Goal: Task Accomplishment & Management: Manage account settings

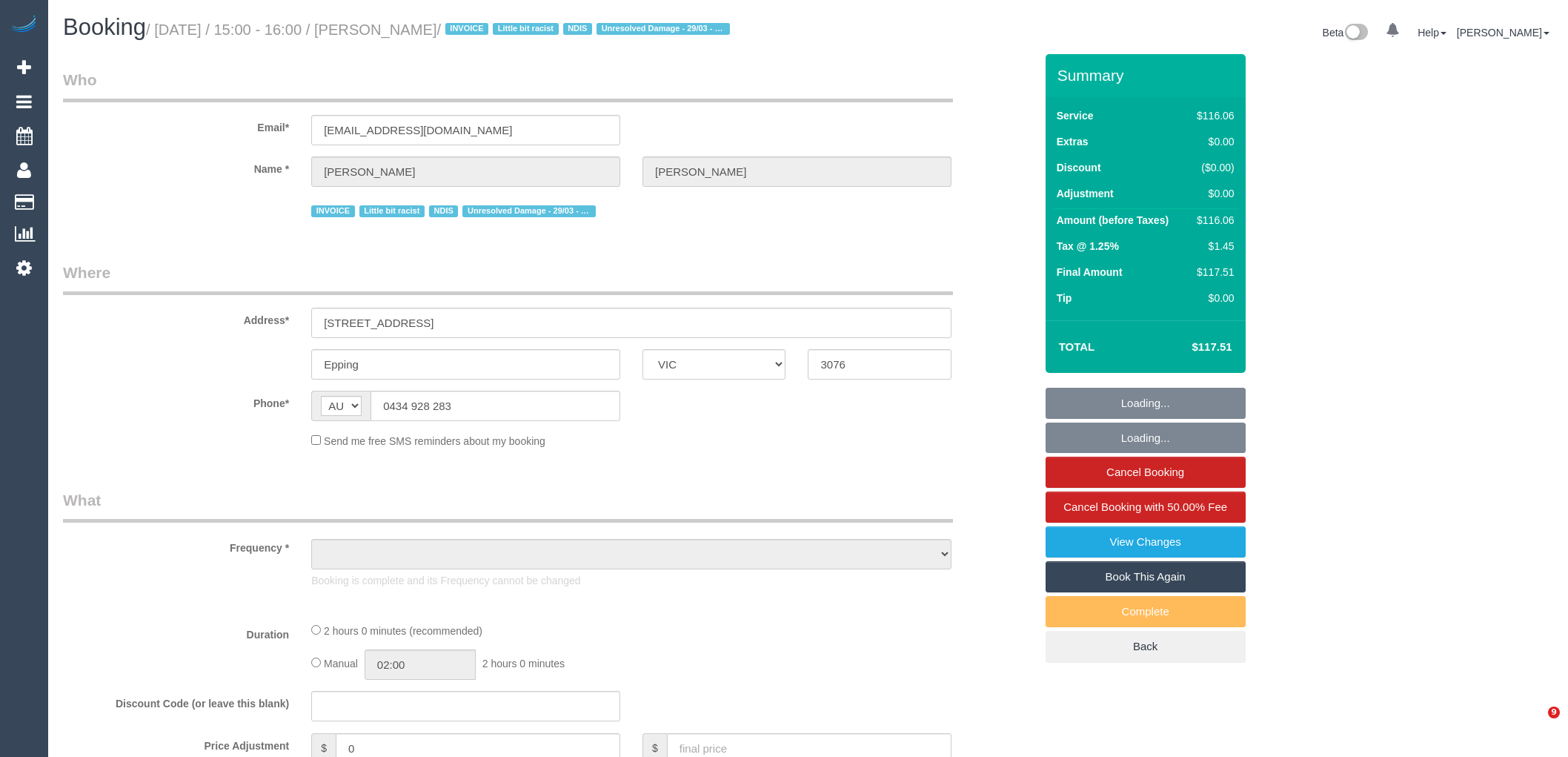
select select "VIC"
select select "object:1215"
select select "number:27"
select select "number:14"
select select "number:18"
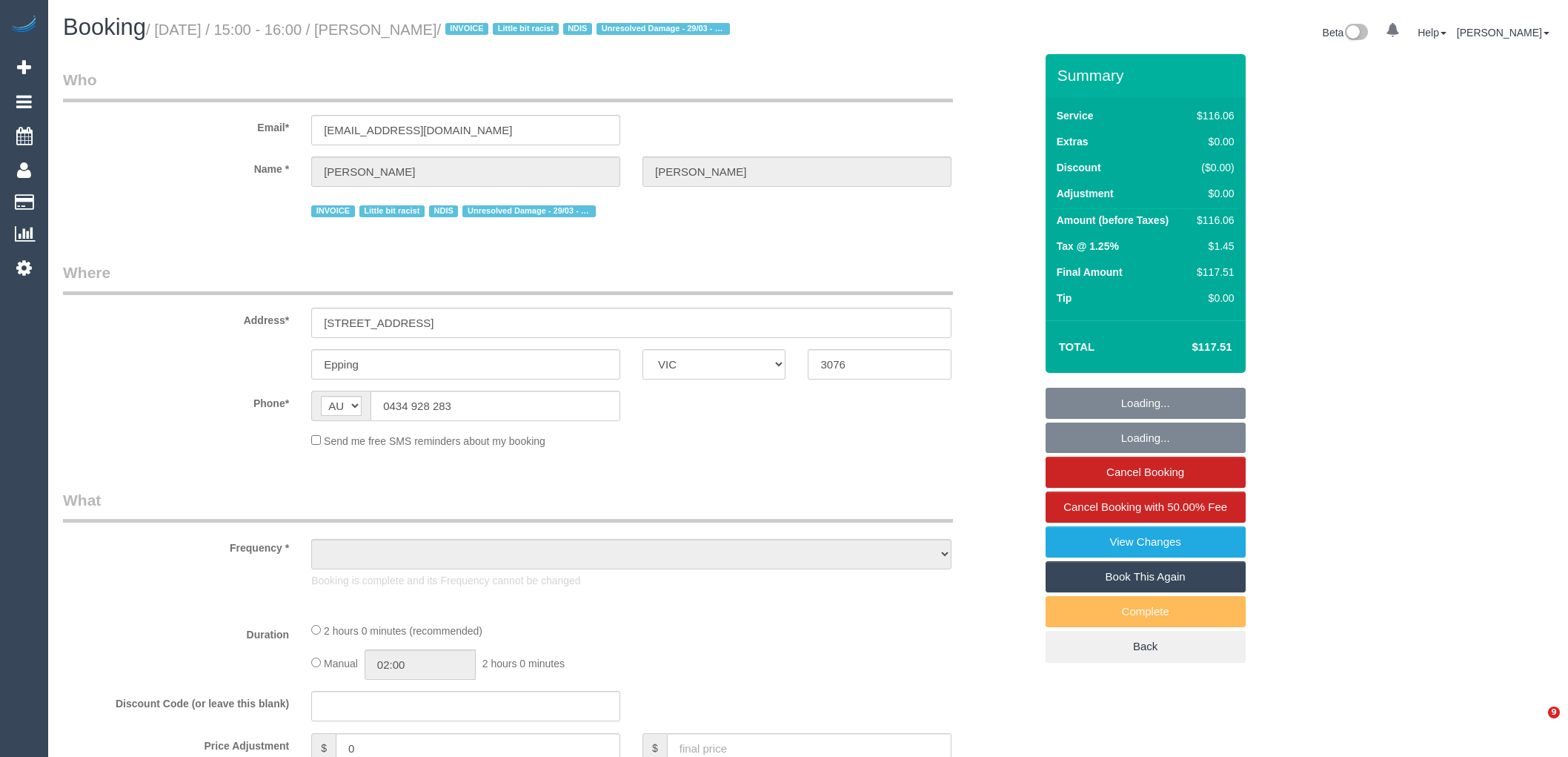
select select "number:24"
select select "number:35"
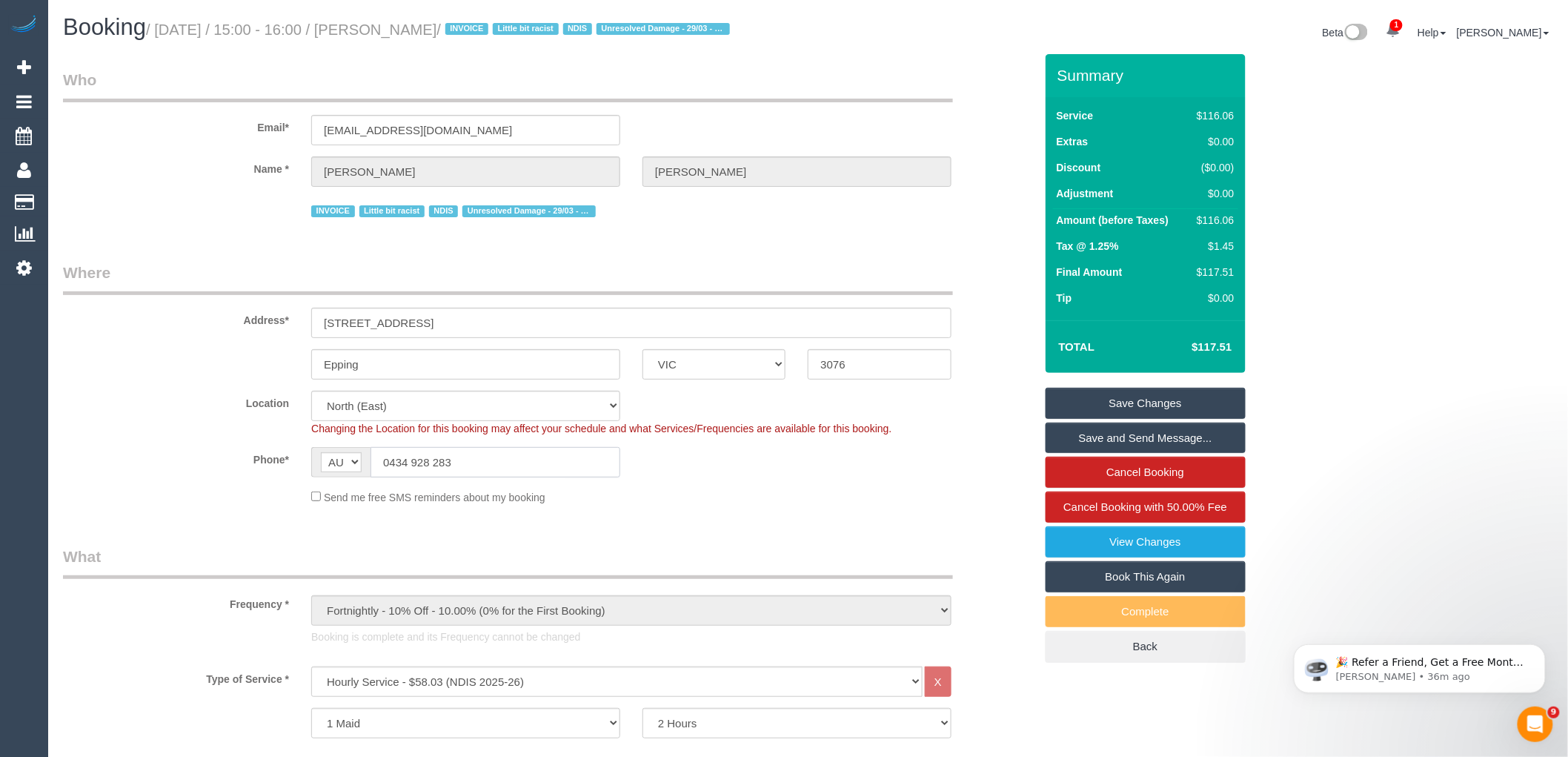
drag, startPoint x: 480, startPoint y: 474, endPoint x: 282, endPoint y: 470, distance: 198.0
click at [282, 470] on div "Phone* AF AL DZ AD AO AI AQ AG AR AM AW AU AT AZ BS BH BD BB BY BE BZ BJ BM BT …" at bounding box center [548, 462] width 994 height 30
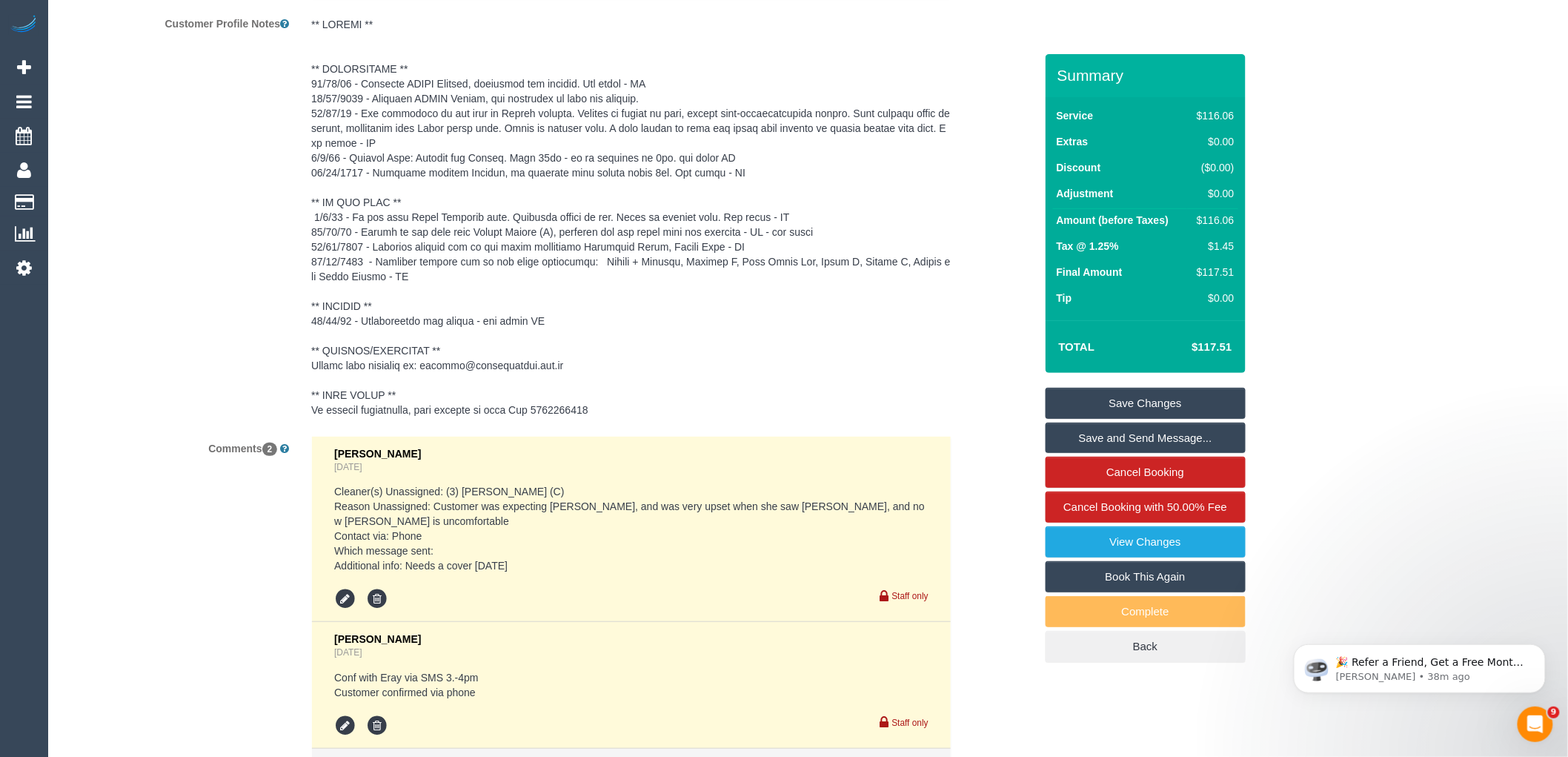
scroll to position [2462, 0]
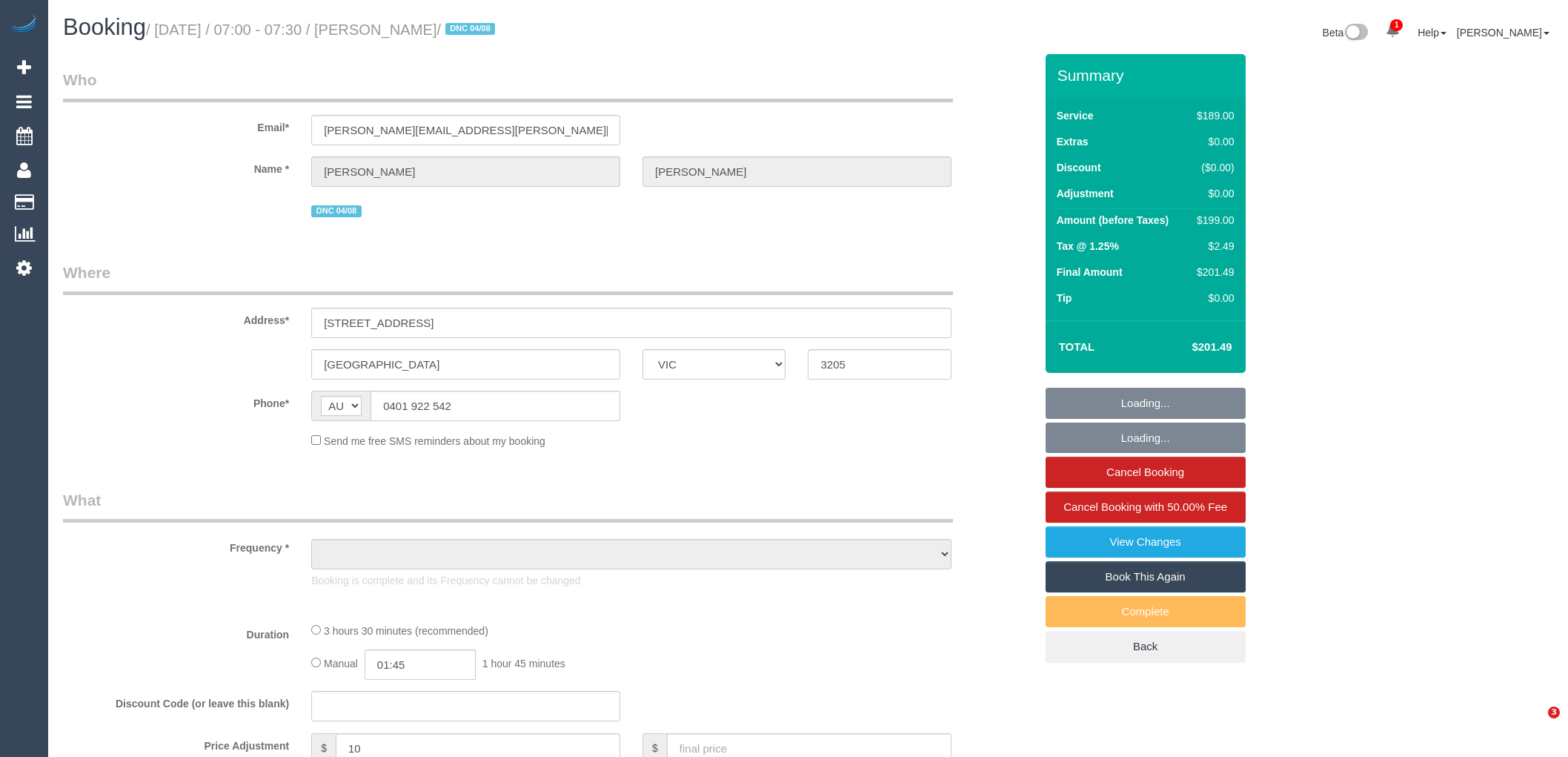
select select "VIC"
select select "object:900"
select select "string:stripe-pm_1RnhPa2GScqysDRVrwGBGKfe"
select select "number:28"
select select "number:14"
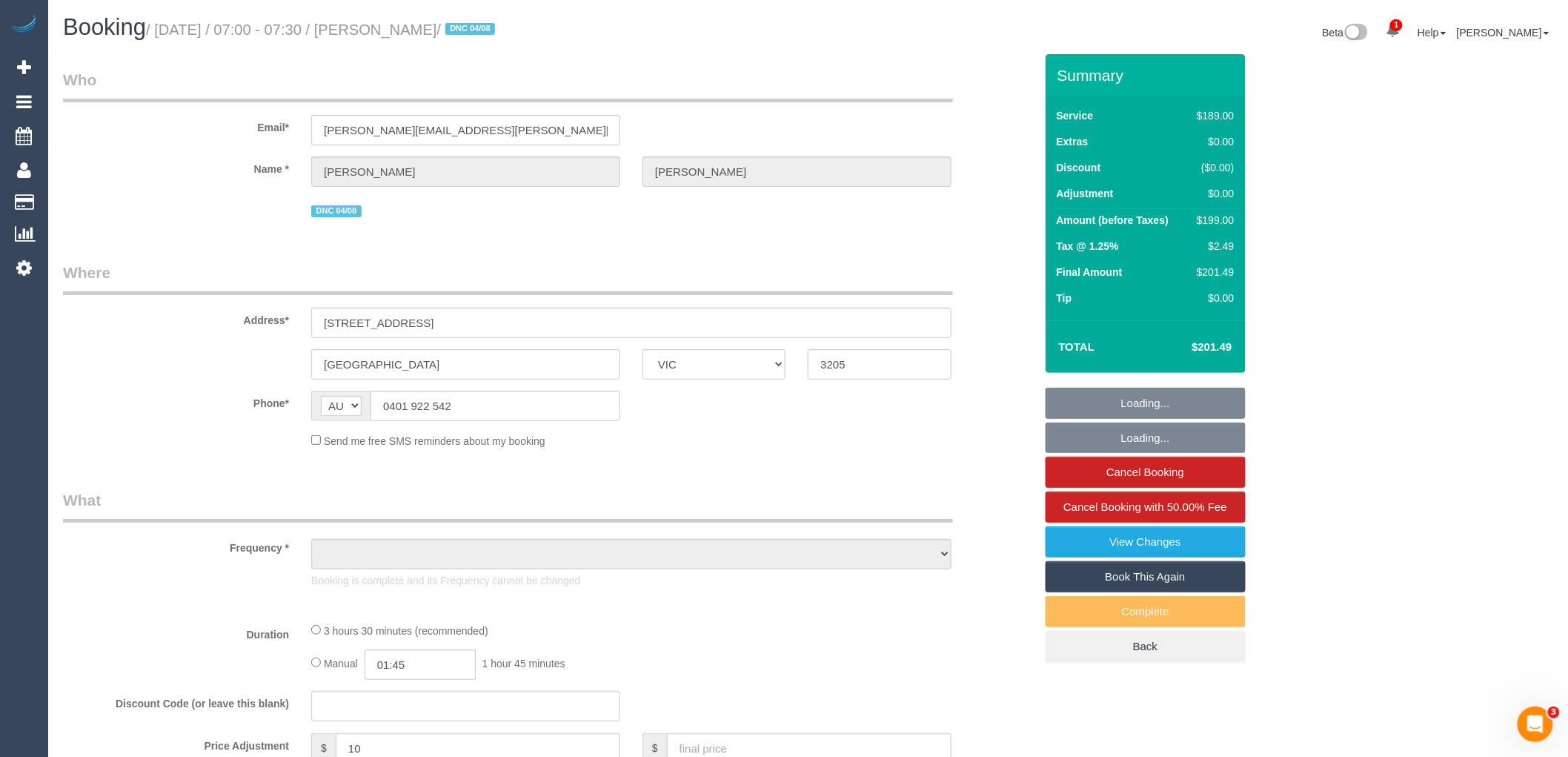
select select "number:19"
select select "number:25"
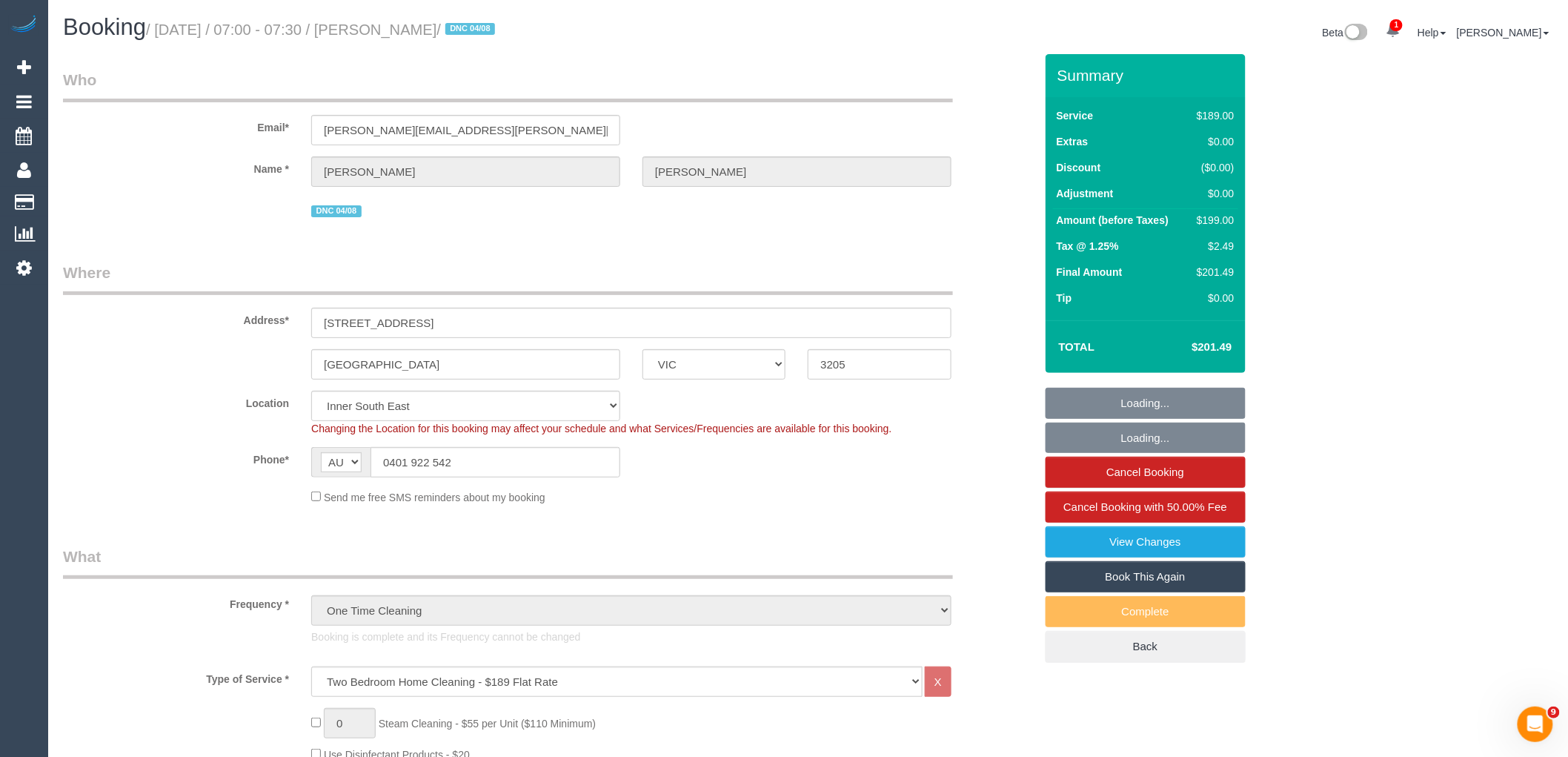
select select "object:1470"
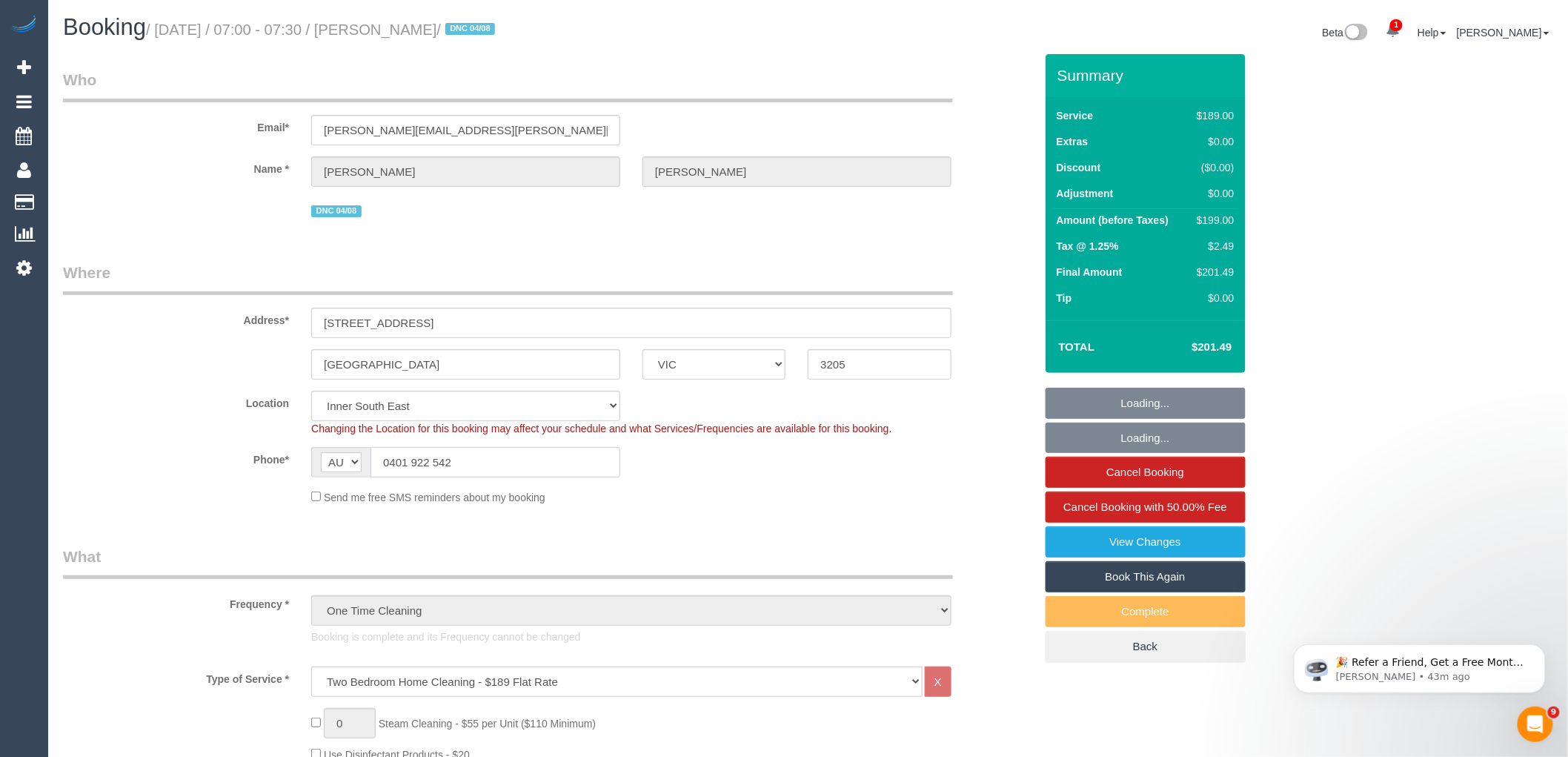
drag, startPoint x: 507, startPoint y: 461, endPoint x: 230, endPoint y: 465, distance: 277.0
click at [242, 465] on div "Phone* AF AL DZ AD AO AI AQ AG AR AM AW AU AT AZ BS BH BD BB BY BE BZ BJ BM BT …" at bounding box center [548, 462] width 994 height 30
drag, startPoint x: 406, startPoint y: 460, endPoint x: 366, endPoint y: 449, distance: 41.5
click at [367, 450] on div "AF AL DZ AD AO AI AQ AG AR AM AW AU AT AZ BS BH BD BB BY BE BZ BJ BM BT BO BA B…" at bounding box center [465, 462] width 309 height 30
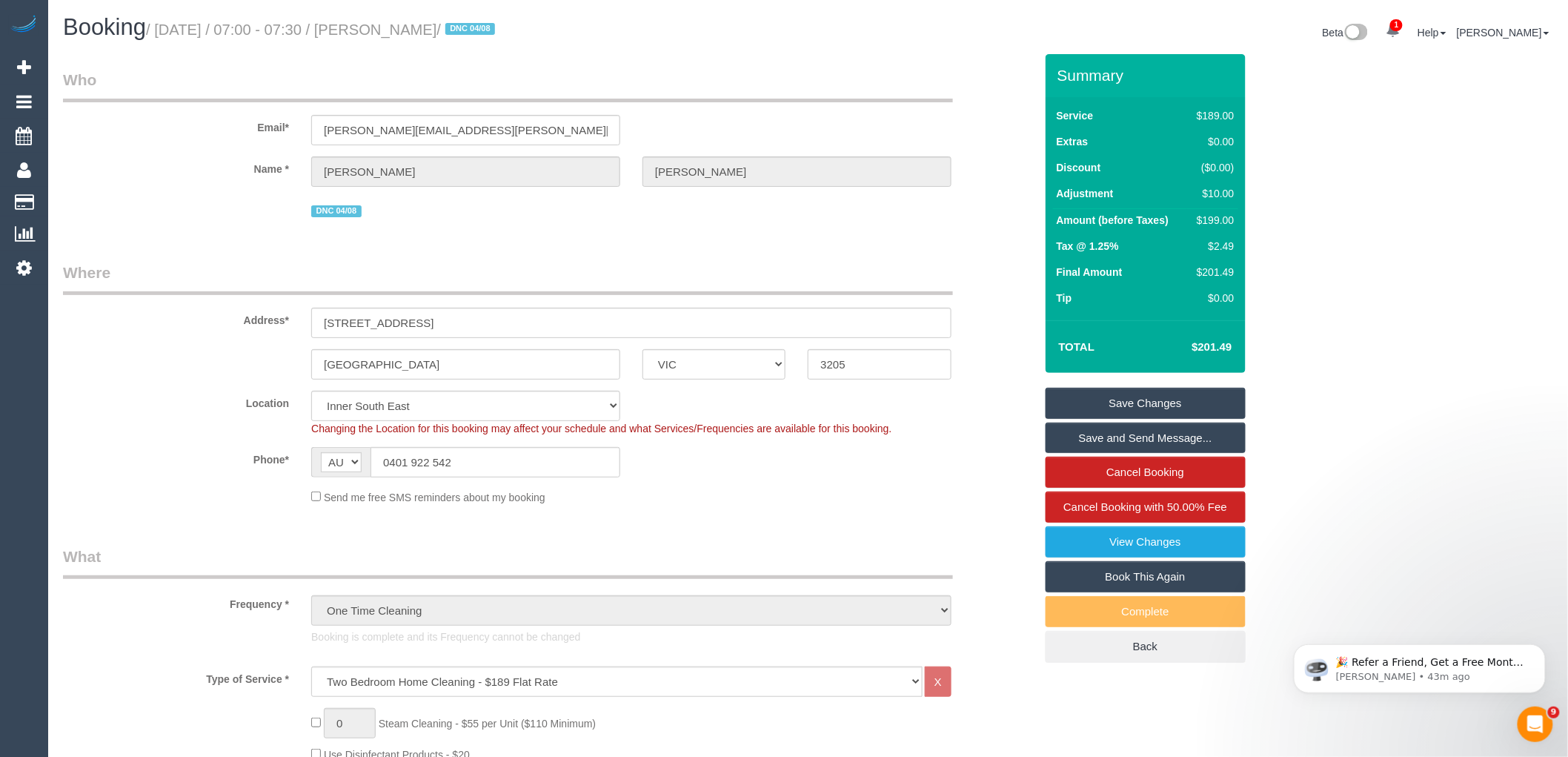
drag, startPoint x: 453, startPoint y: 27, endPoint x: 379, endPoint y: 28, distance: 74.0
click at [379, 28] on small "/ August 04, 2025 / 07:00 - 07:30 / Tanushree Kanyal / DNC 04/08" at bounding box center [322, 29] width 353 height 16
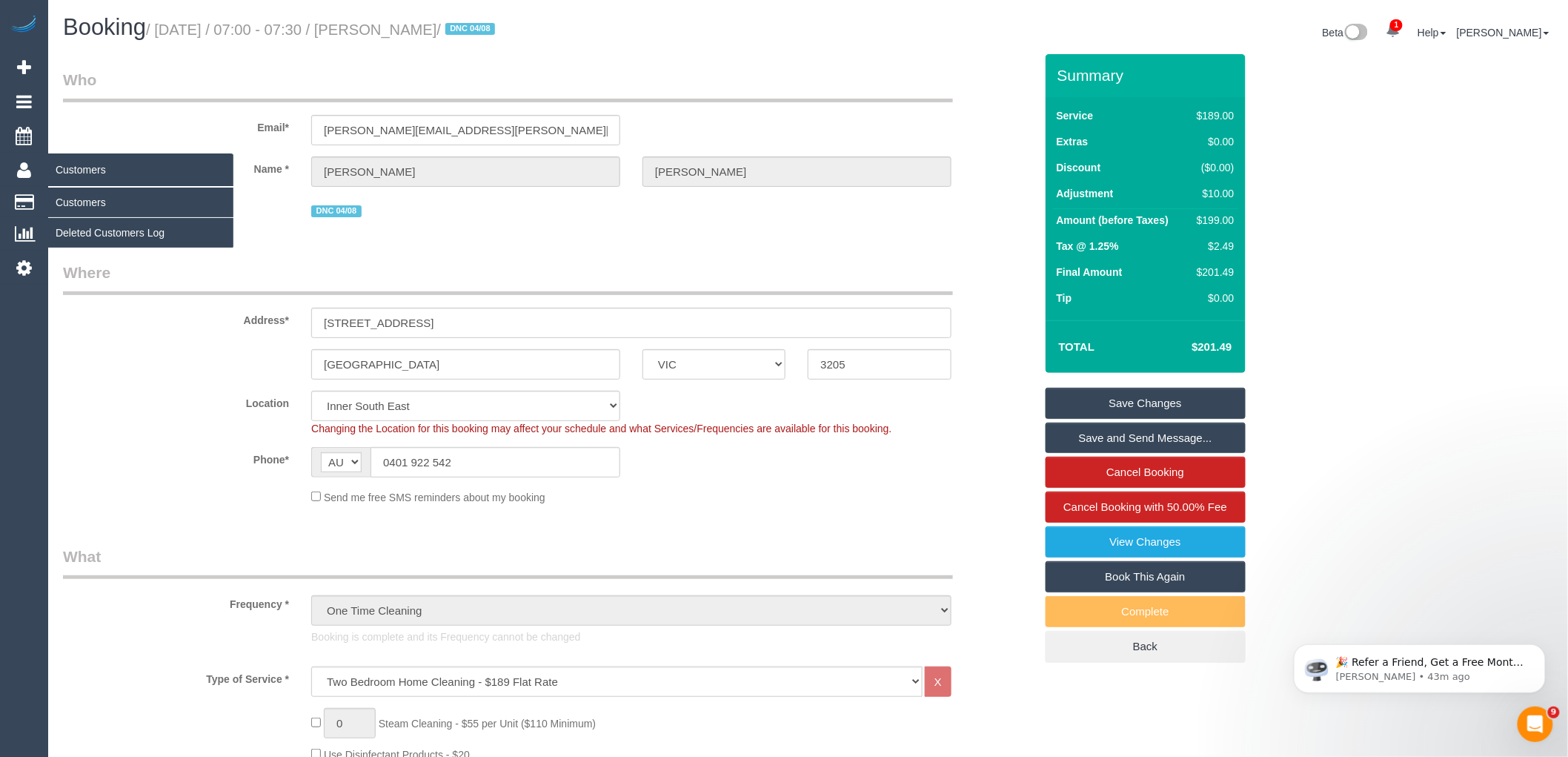
copy small "Tanushree"
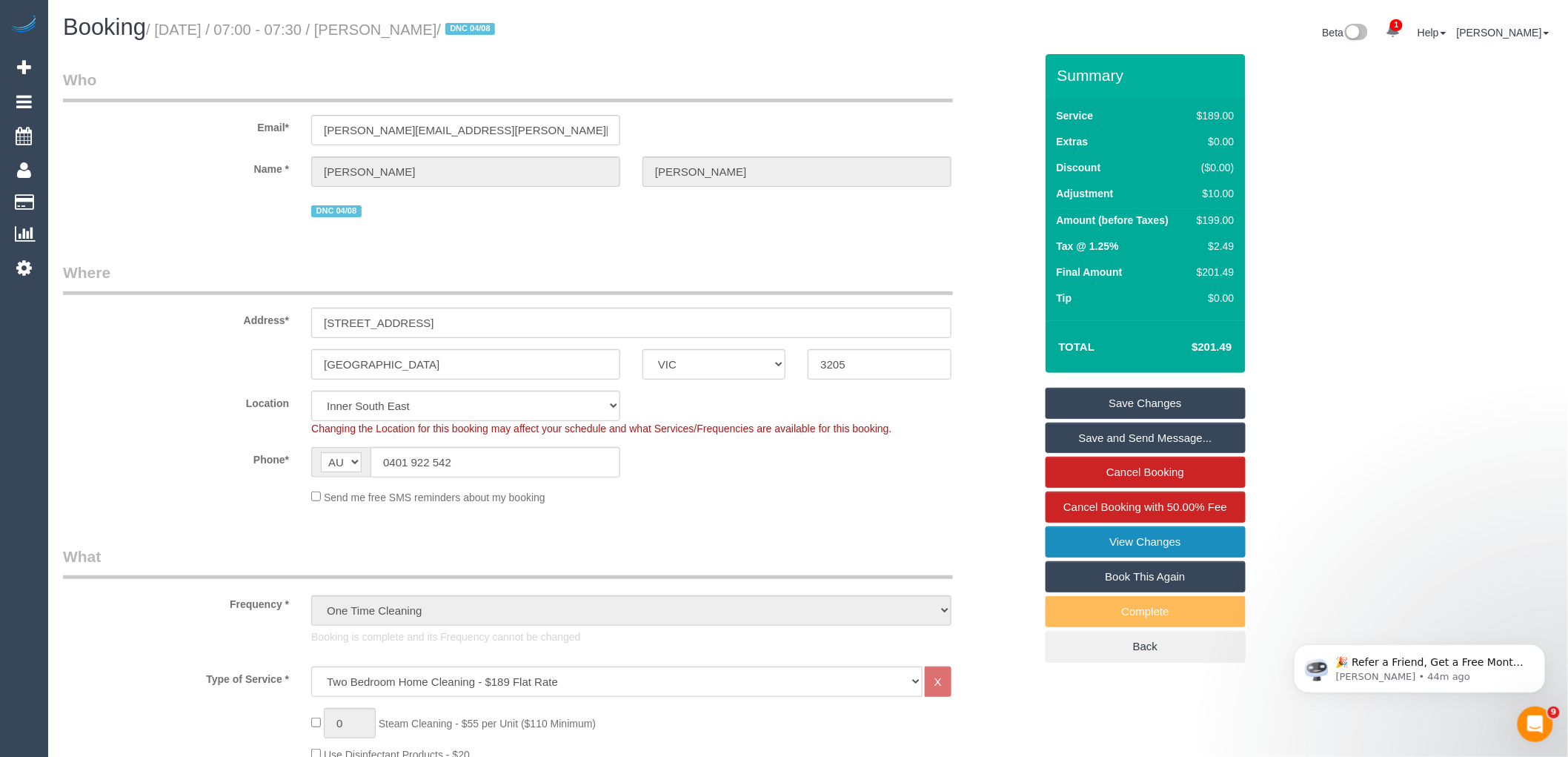
click at [1203, 542] on link "View Changes" at bounding box center [1146, 542] width 200 height 31
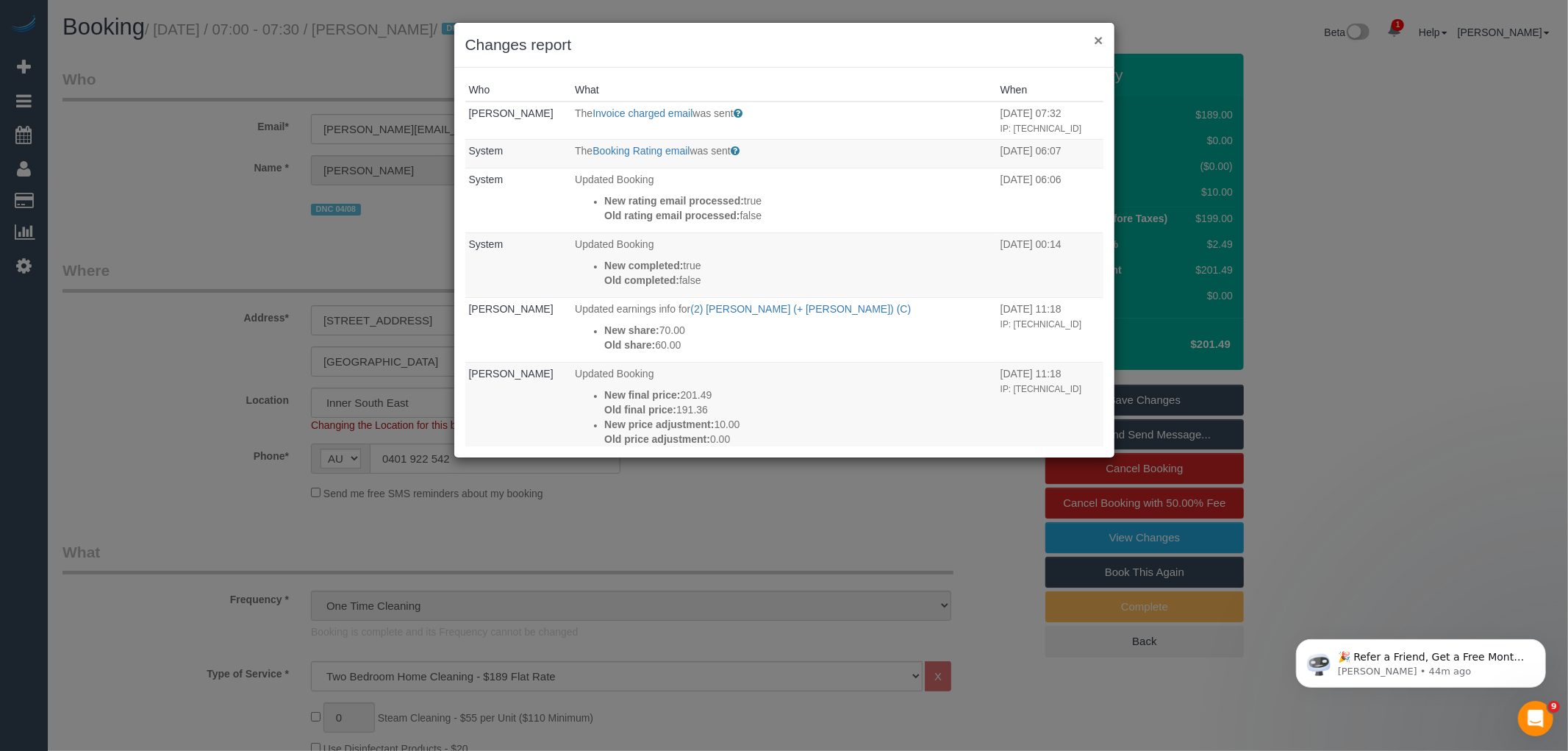
click at [1099, 38] on button "×" at bounding box center [1098, 40] width 9 height 15
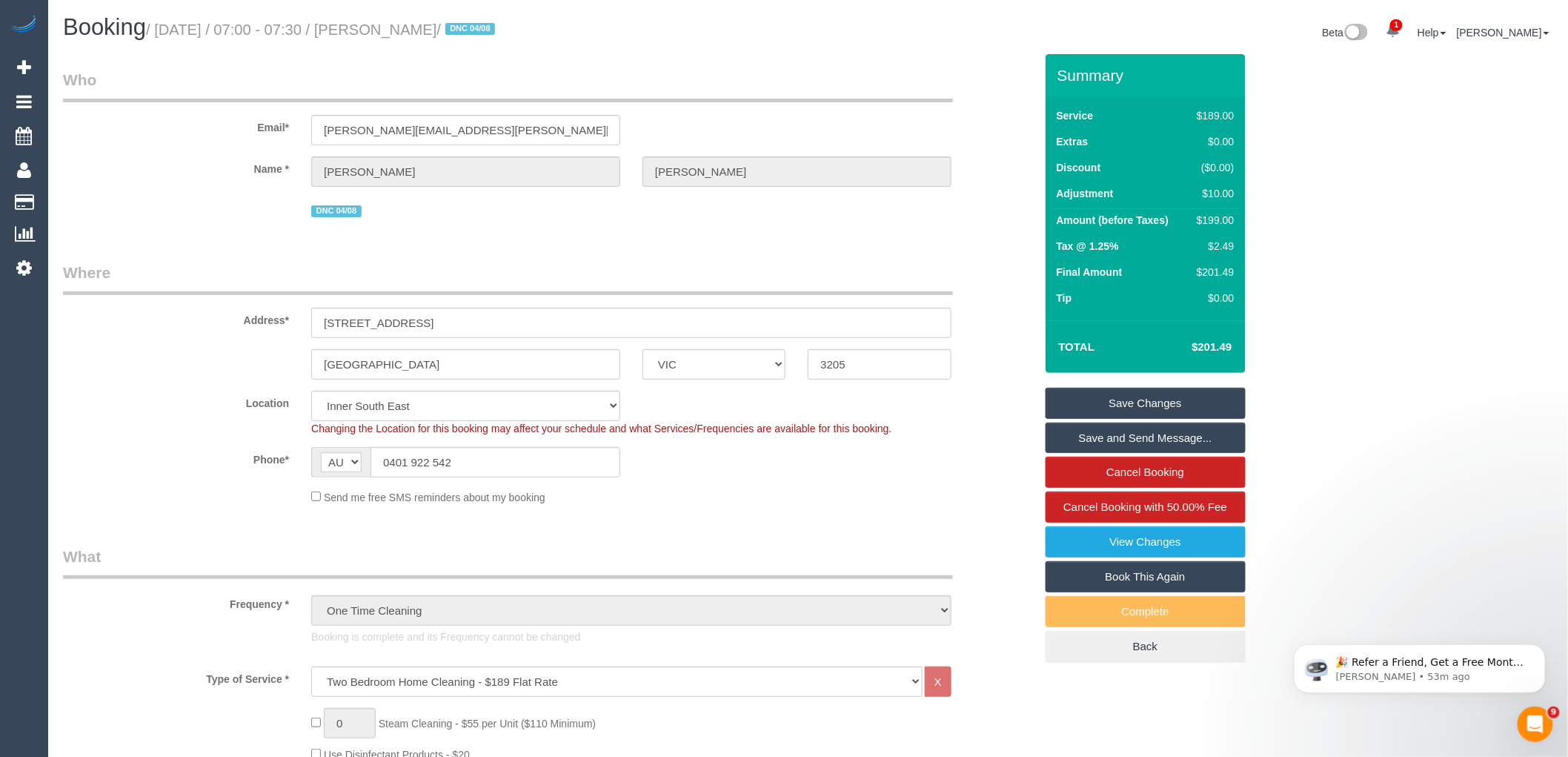
click at [109, 187] on div "Name * Tanushree Kanyal" at bounding box center [548, 171] width 994 height 30
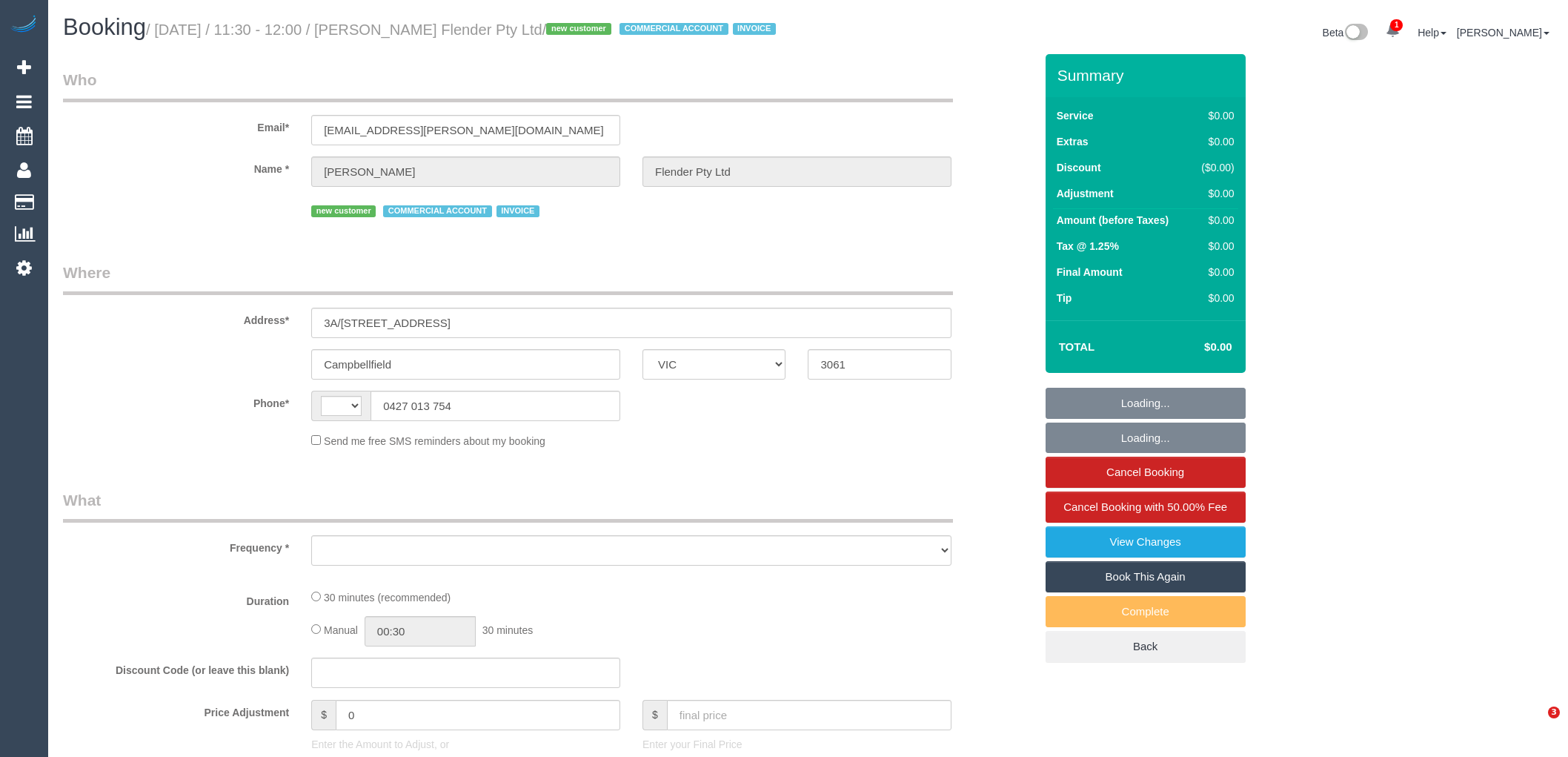
select select "VIC"
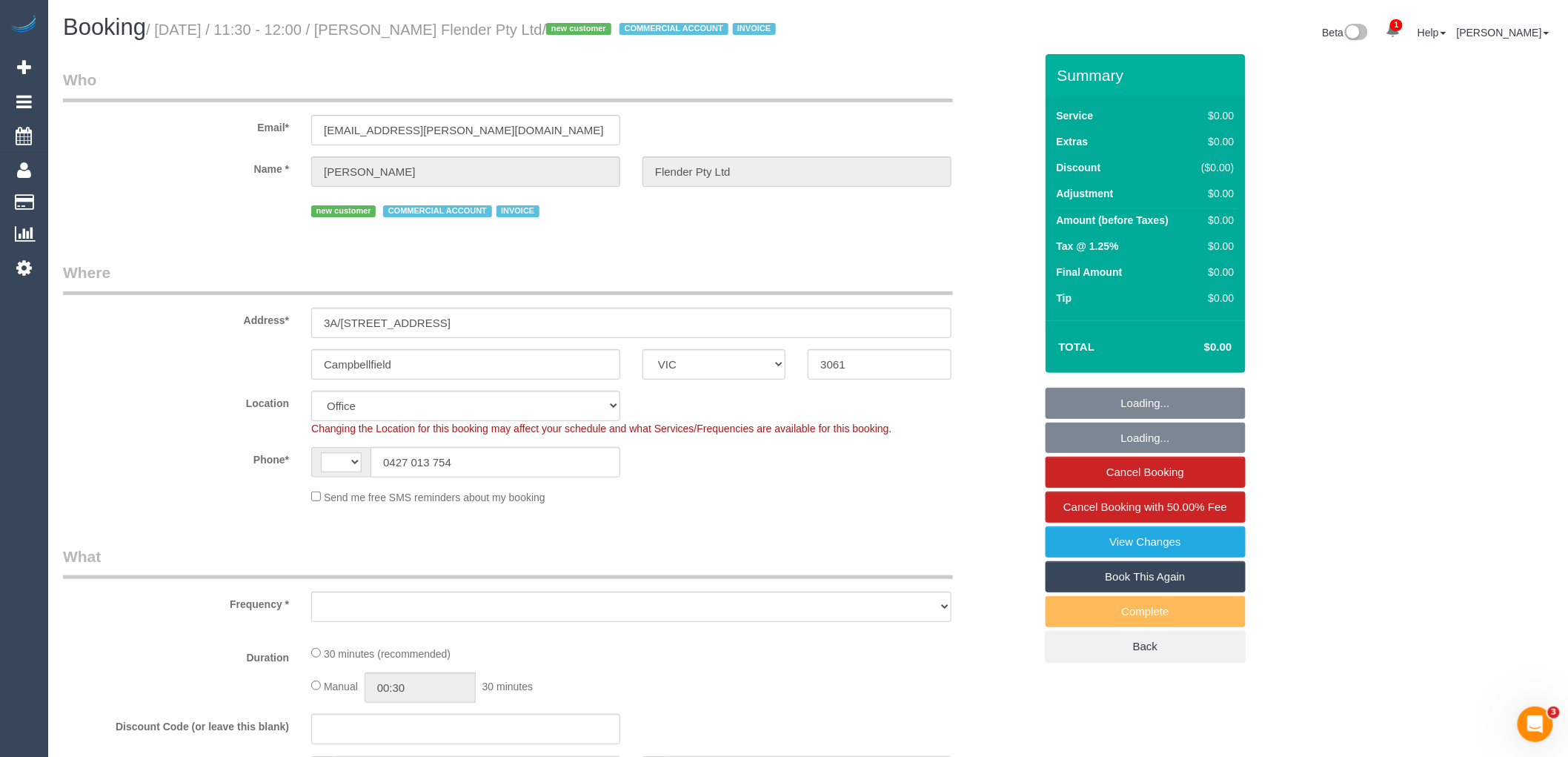
select select "string:AU"
select select "number:28"
select select "number:14"
select select "number:19"
select select "number:22"
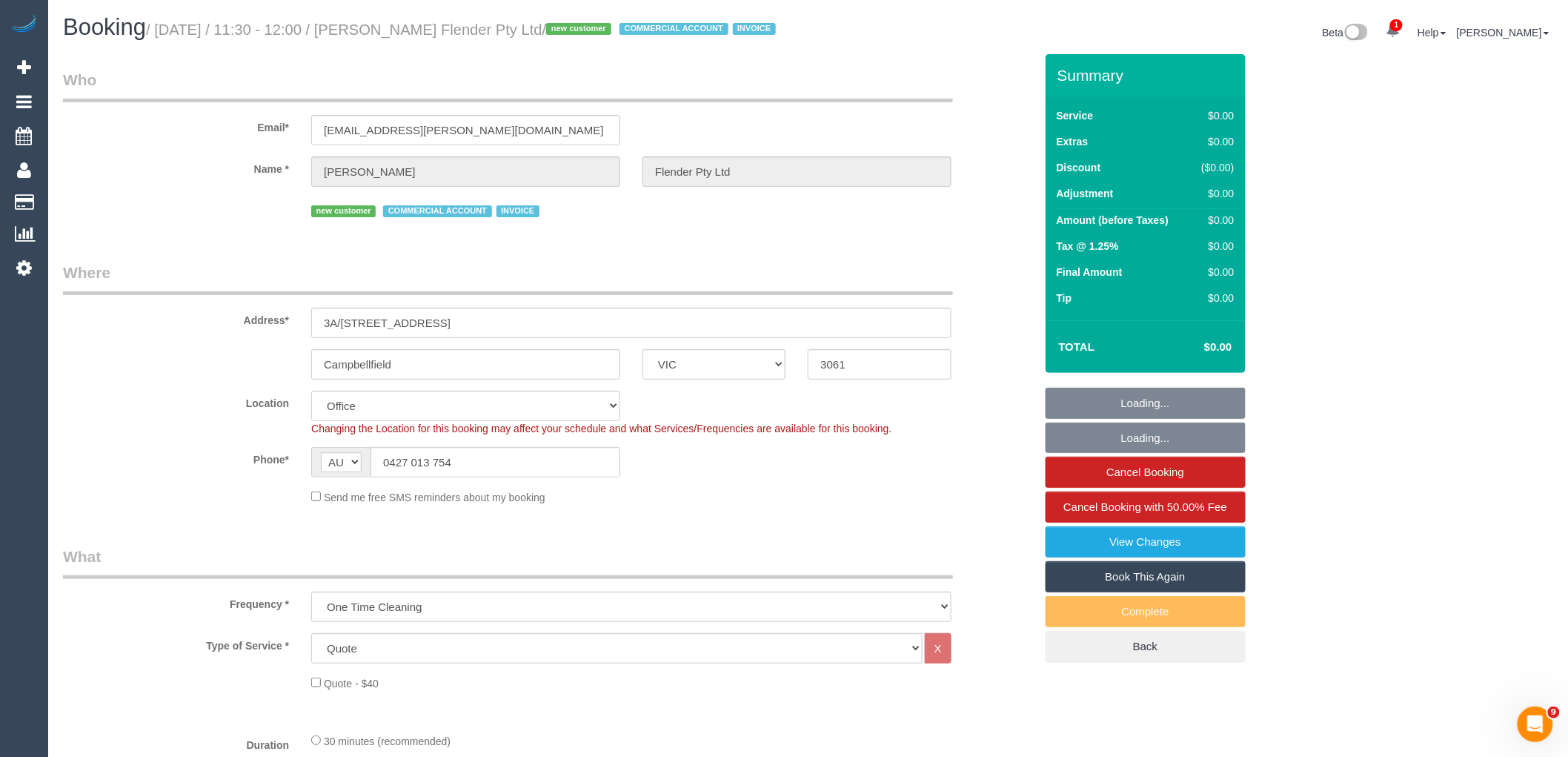
select select "object:1878"
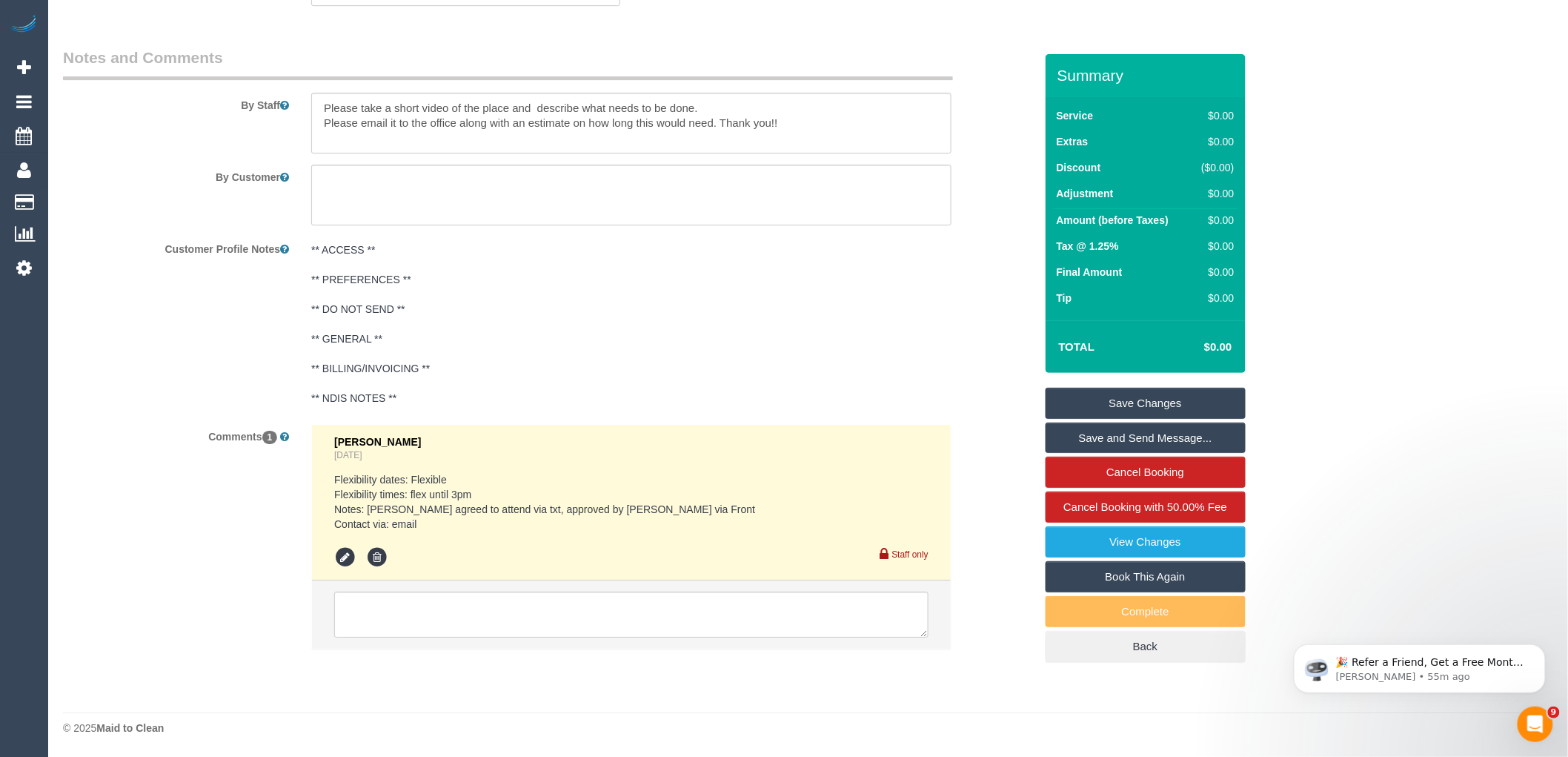
scroll to position [1991, 0]
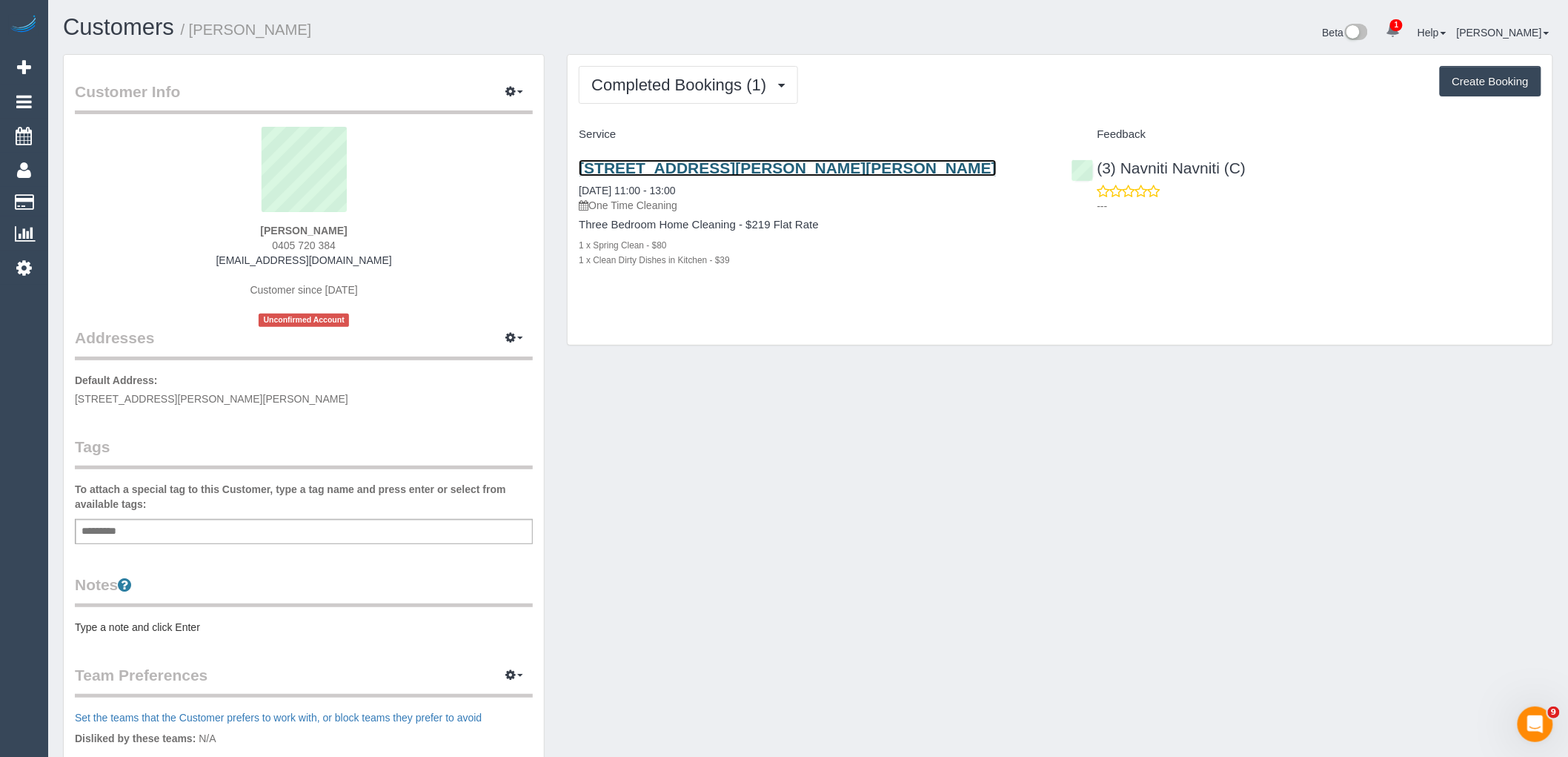
click at [743, 172] on link "6 Melton Ct, Lalor, VIC 3075" at bounding box center [788, 168] width 418 height 17
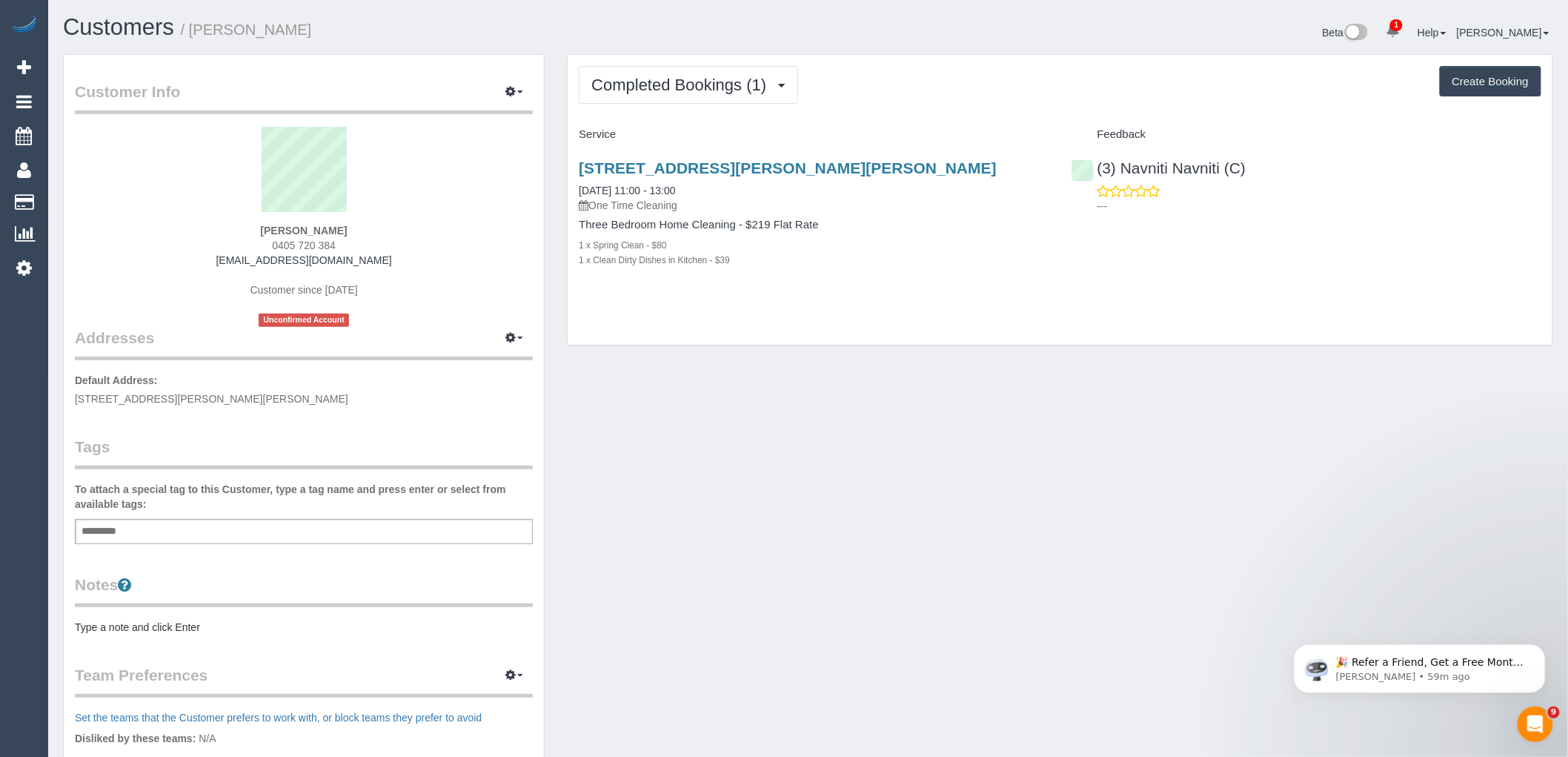
click at [168, 627] on pre "Type a note and click Enter" at bounding box center [303, 627] width 458 height 15
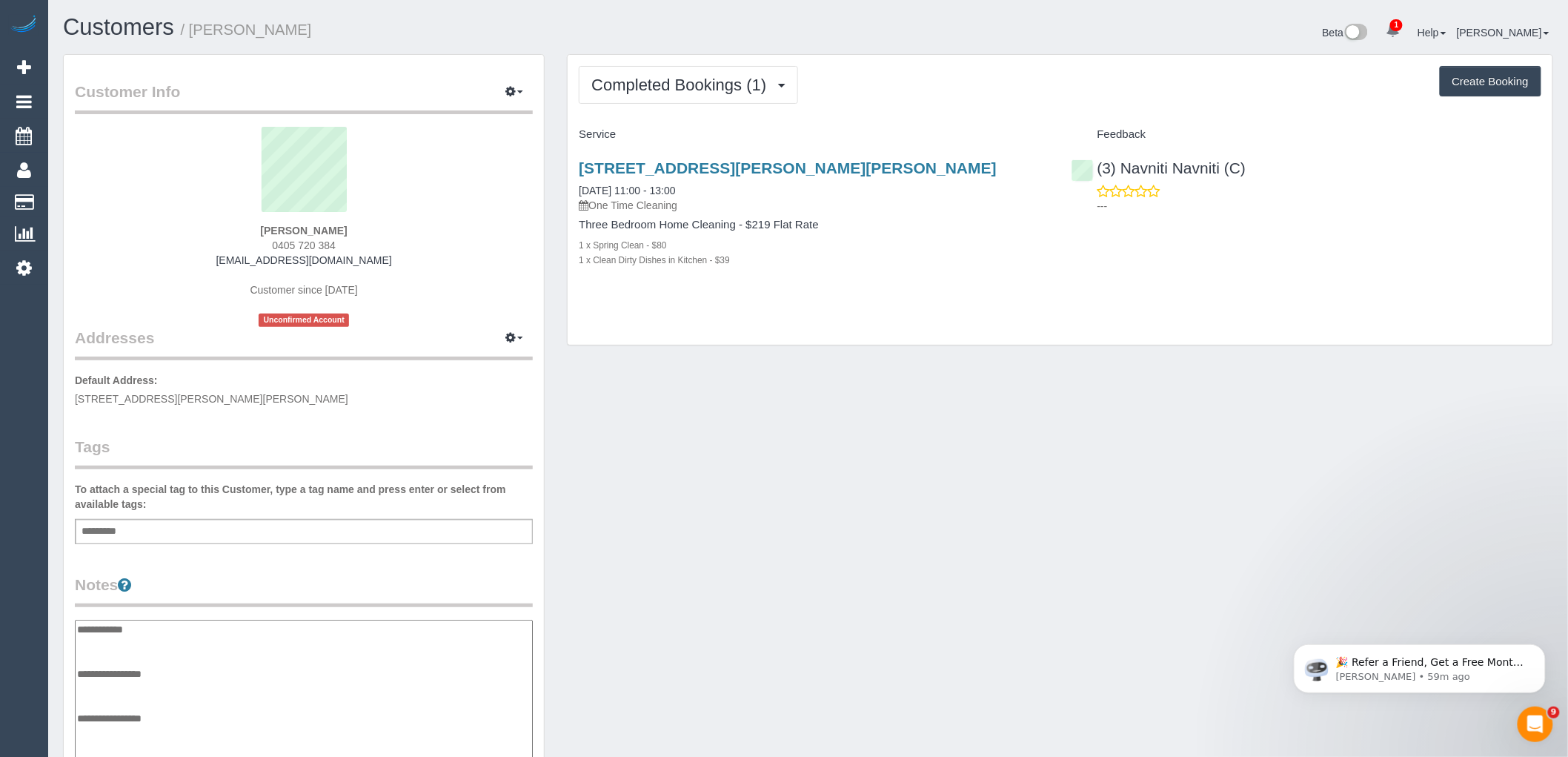
click at [77, 625] on textarea "**********" at bounding box center [303, 696] width 458 height 153
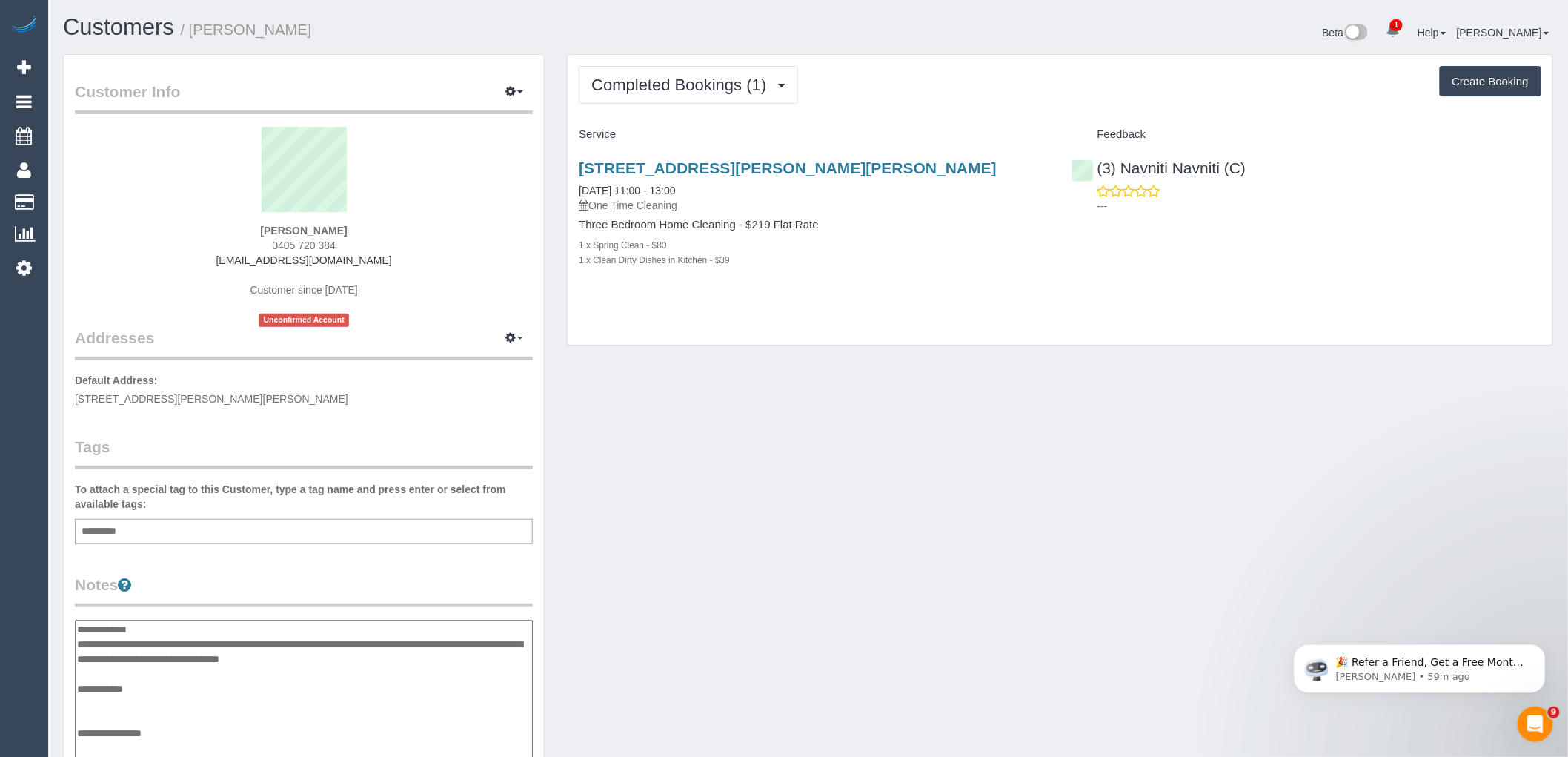
click at [379, 678] on textarea "**********" at bounding box center [303, 696] width 458 height 153
click at [384, 655] on textarea "**********" at bounding box center [303, 696] width 458 height 153
paste textarea "**********"
type textarea "**********"
click at [637, 584] on div "Customer Info Edit Contact Info Send Message Email Preferences Special Sales Ta…" at bounding box center [808, 614] width 1513 height 1120
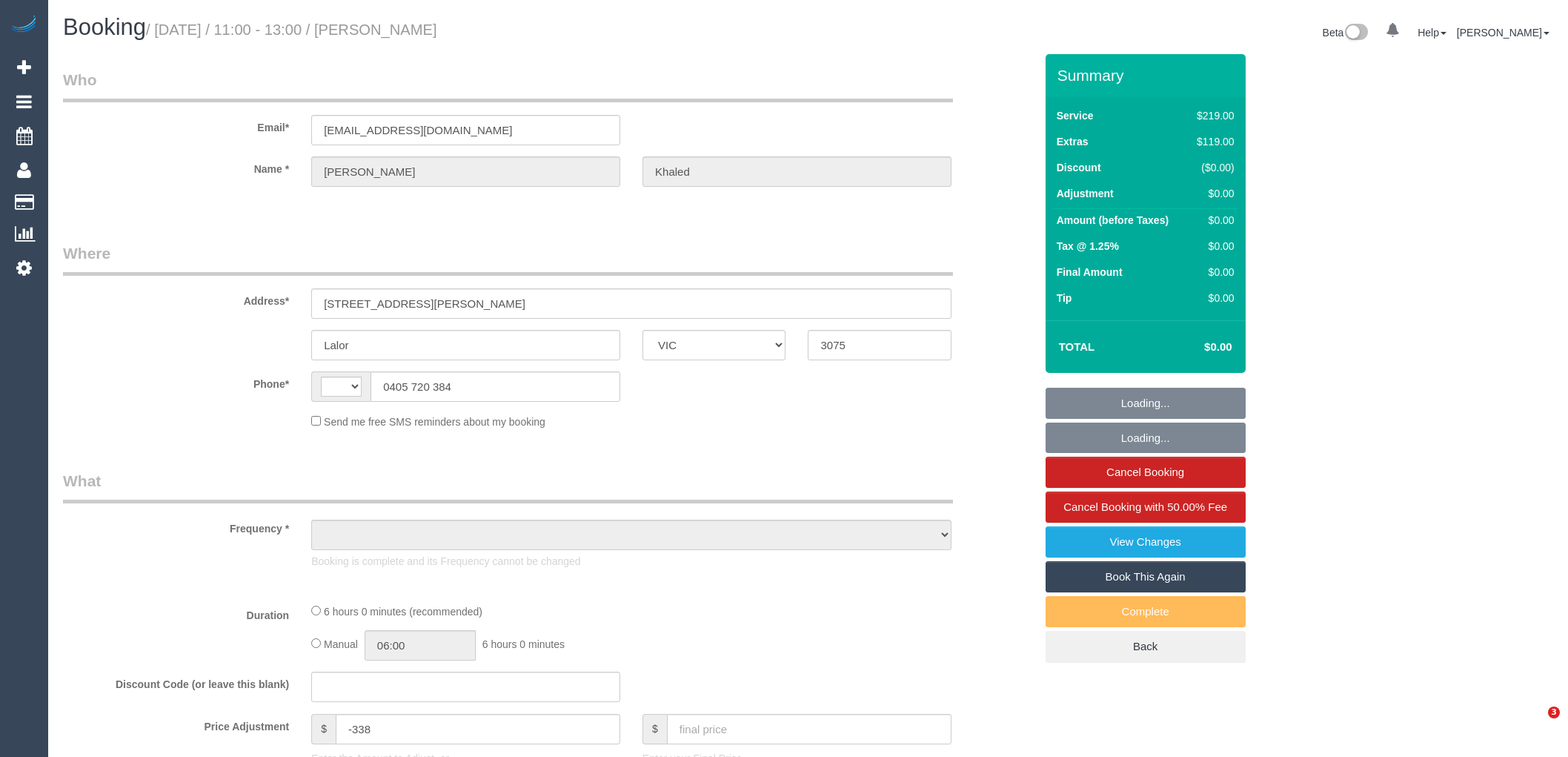
select select "VIC"
select select "object:299"
select select "string:AU"
select select "string:stripe-pm_1Rv6c72GScqysDRV7OdUqHbO"
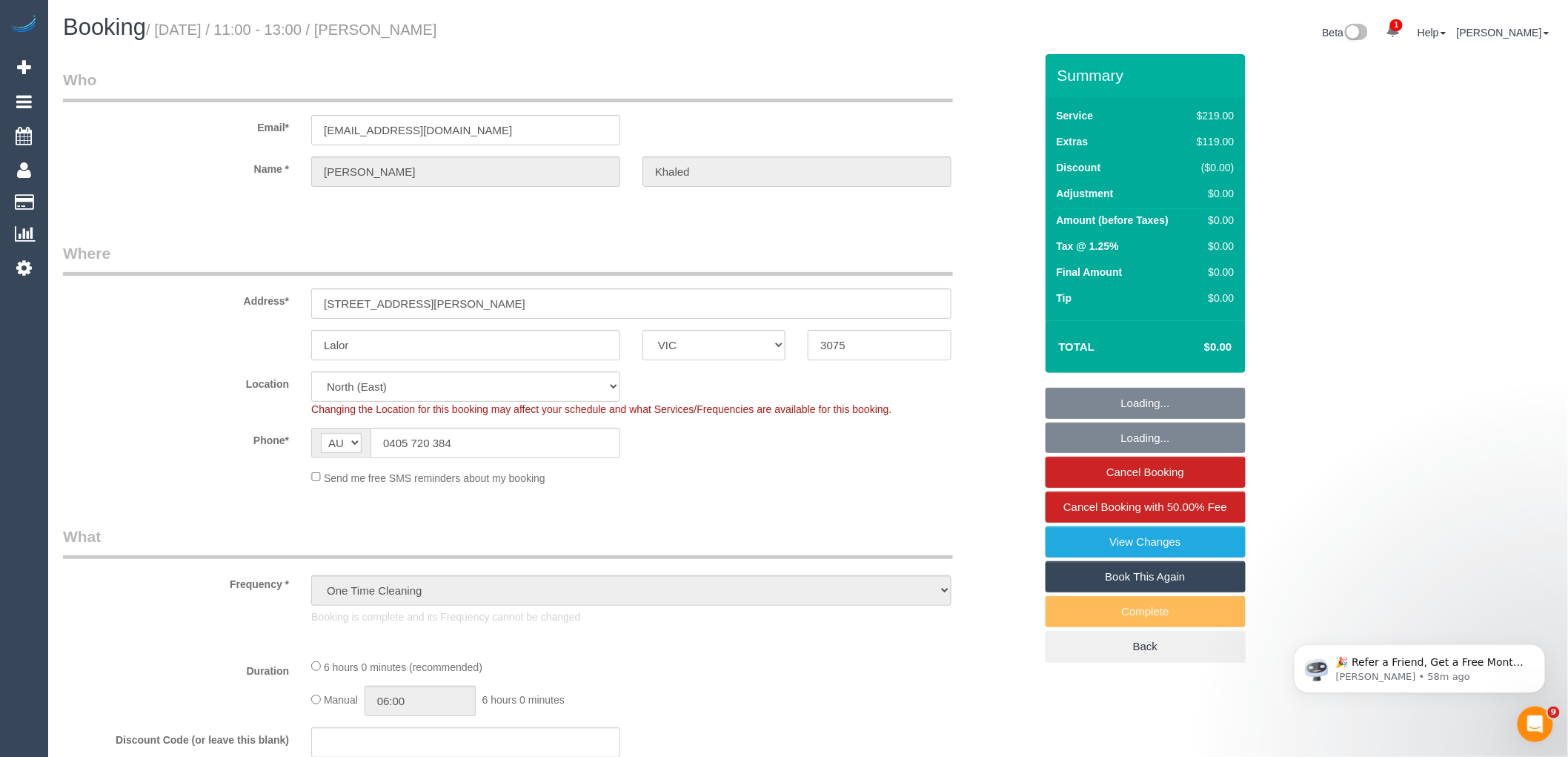
select select "number:28"
select select "number:14"
select select "number:18"
select select "number:24"
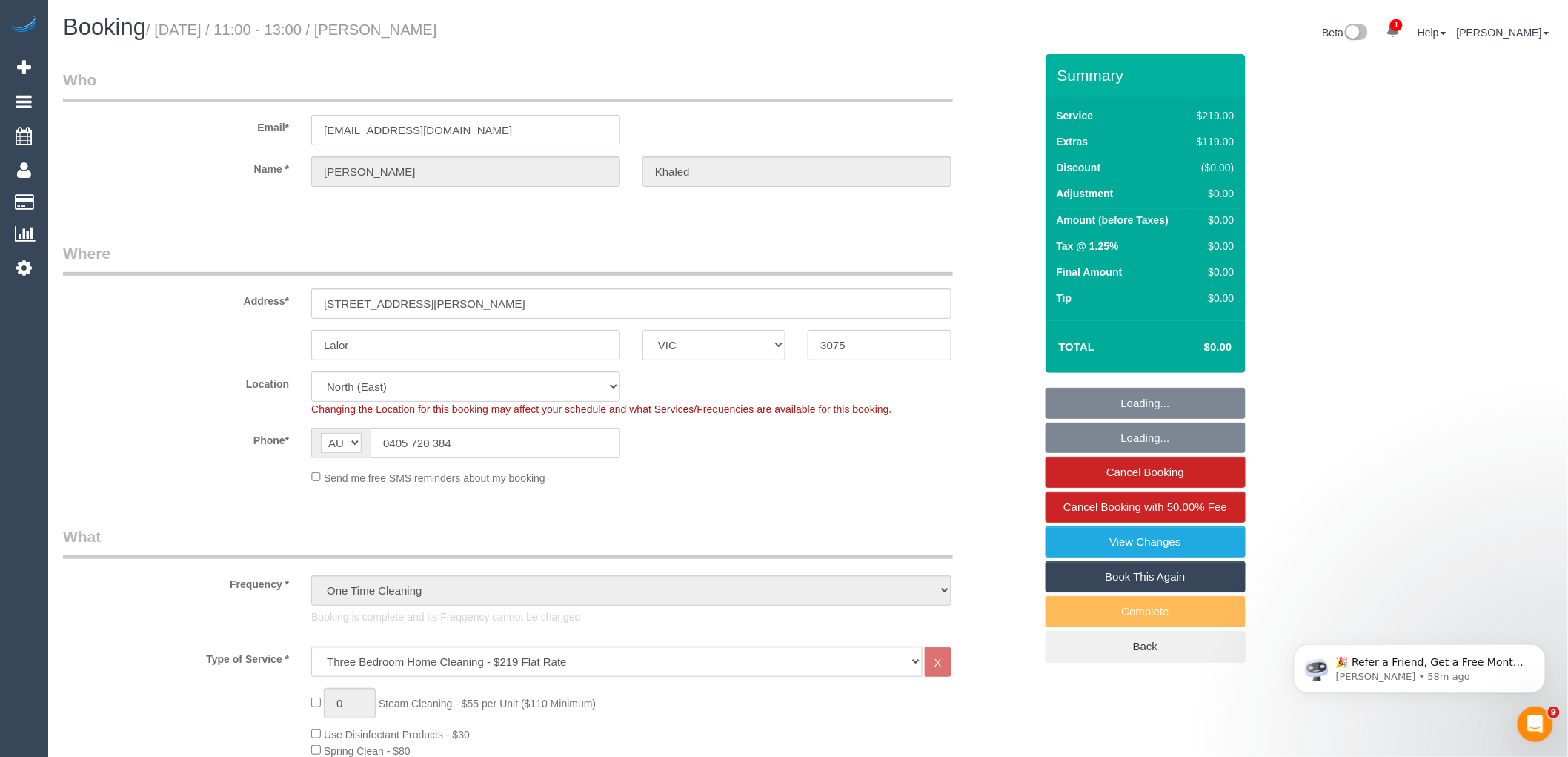
select select "object:873"
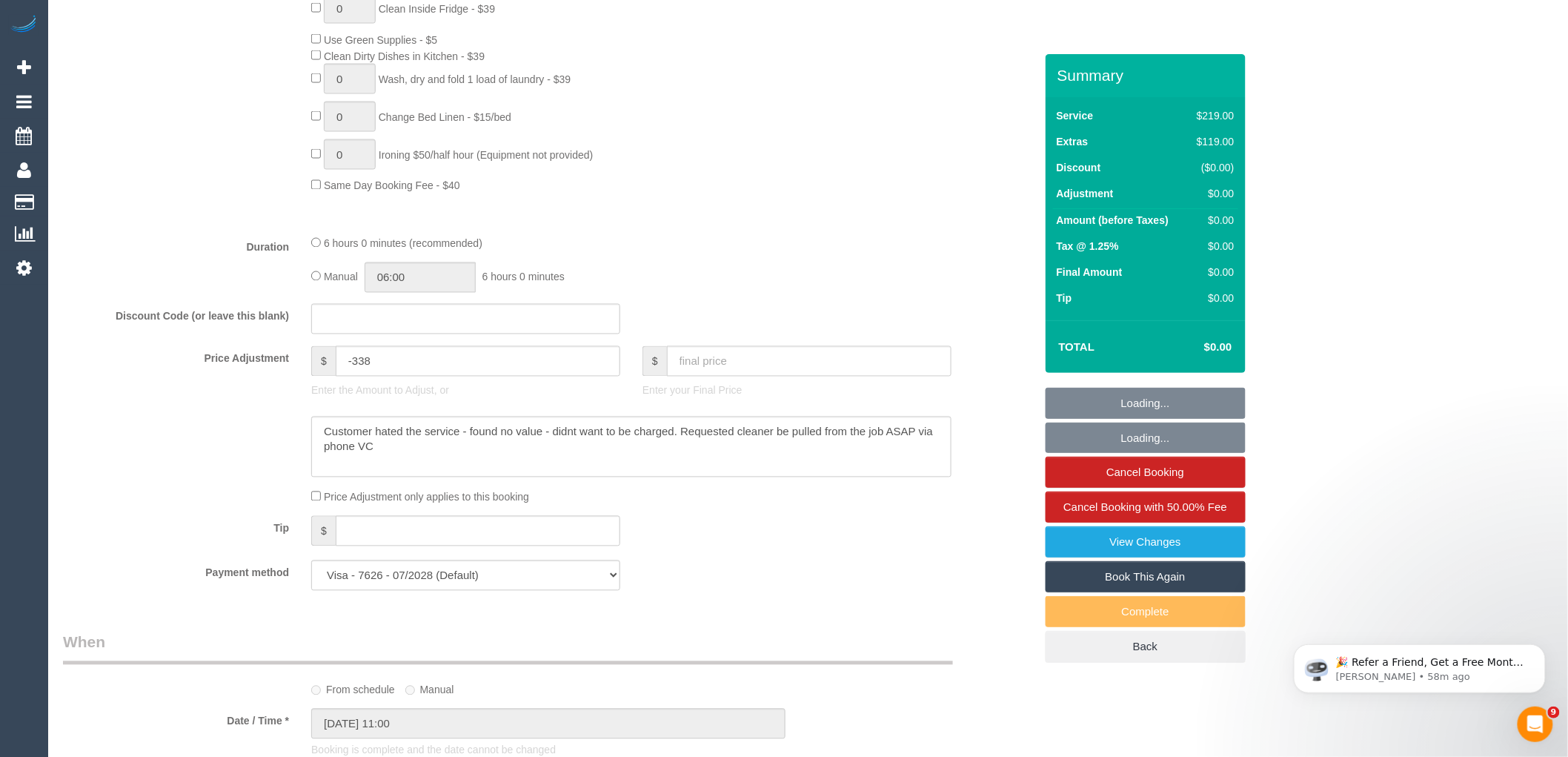
scroll to position [1317, 0]
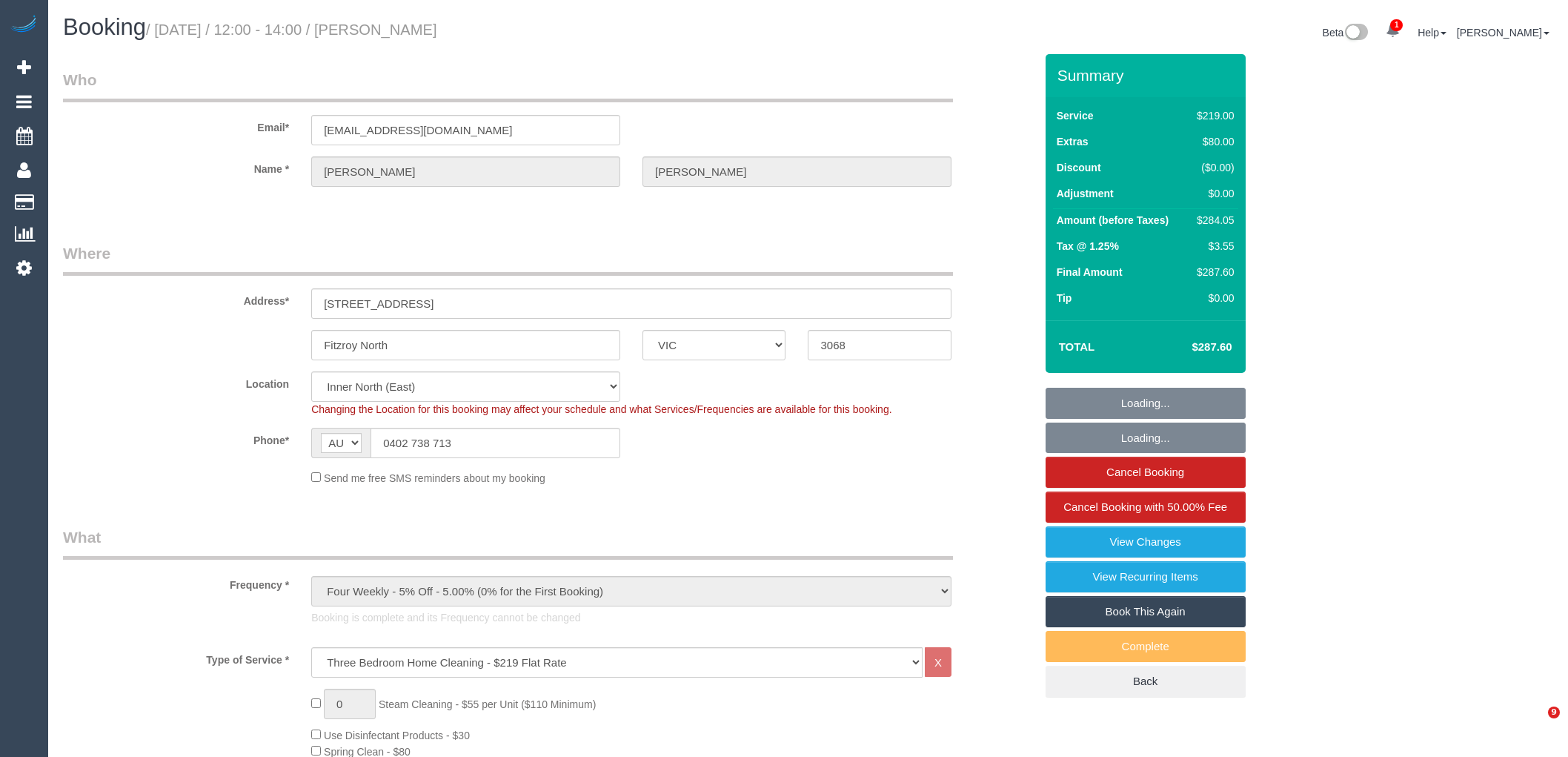
select select "VIC"
select select "string:stripe-pm_1Q1buJ2GScqysDRVBDjGYTES"
select select "number:27"
select select "number:14"
select select "number:19"
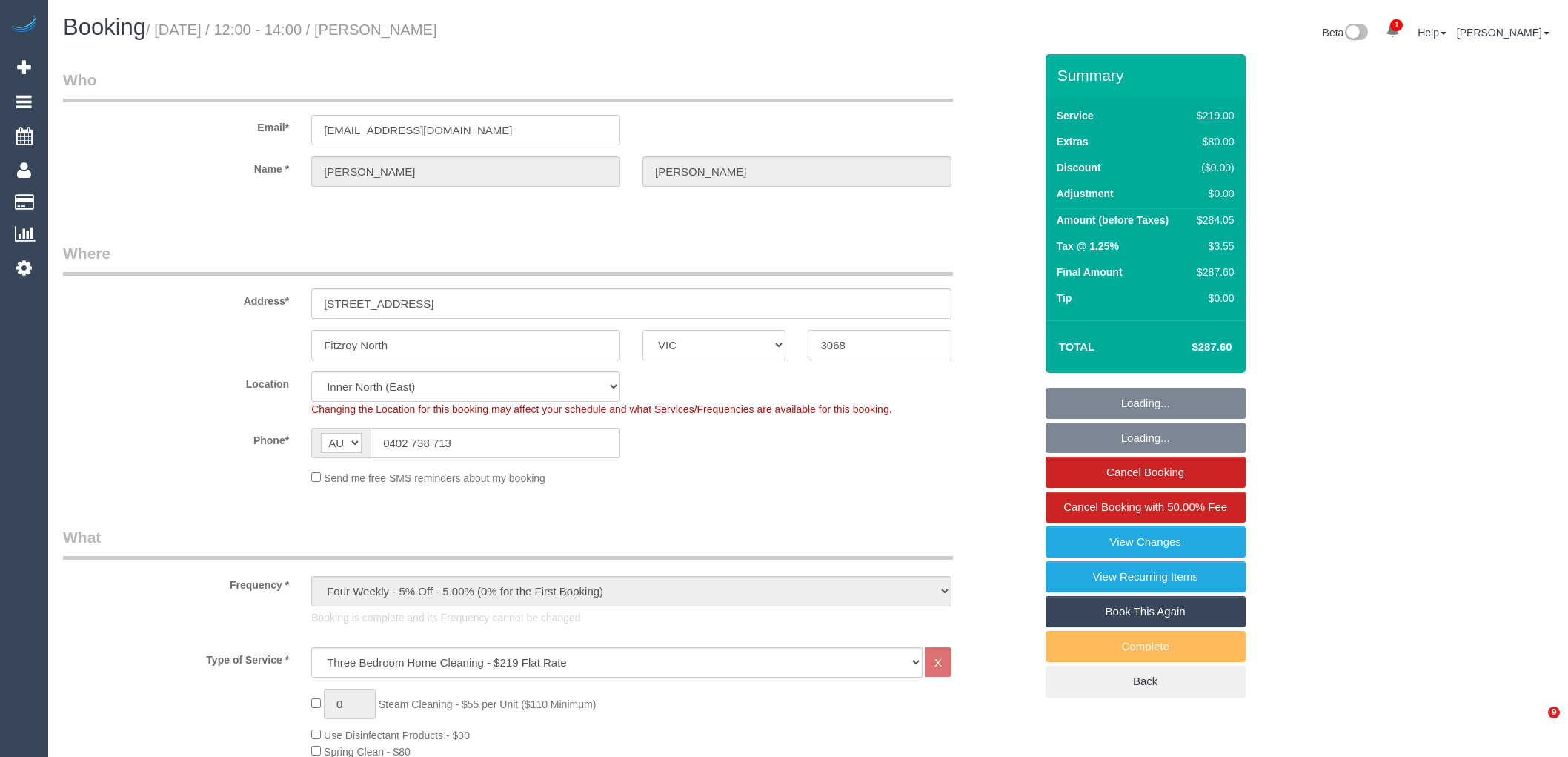
select select "number:24"
select select "number:34"
select select "number:12"
select select "spot1"
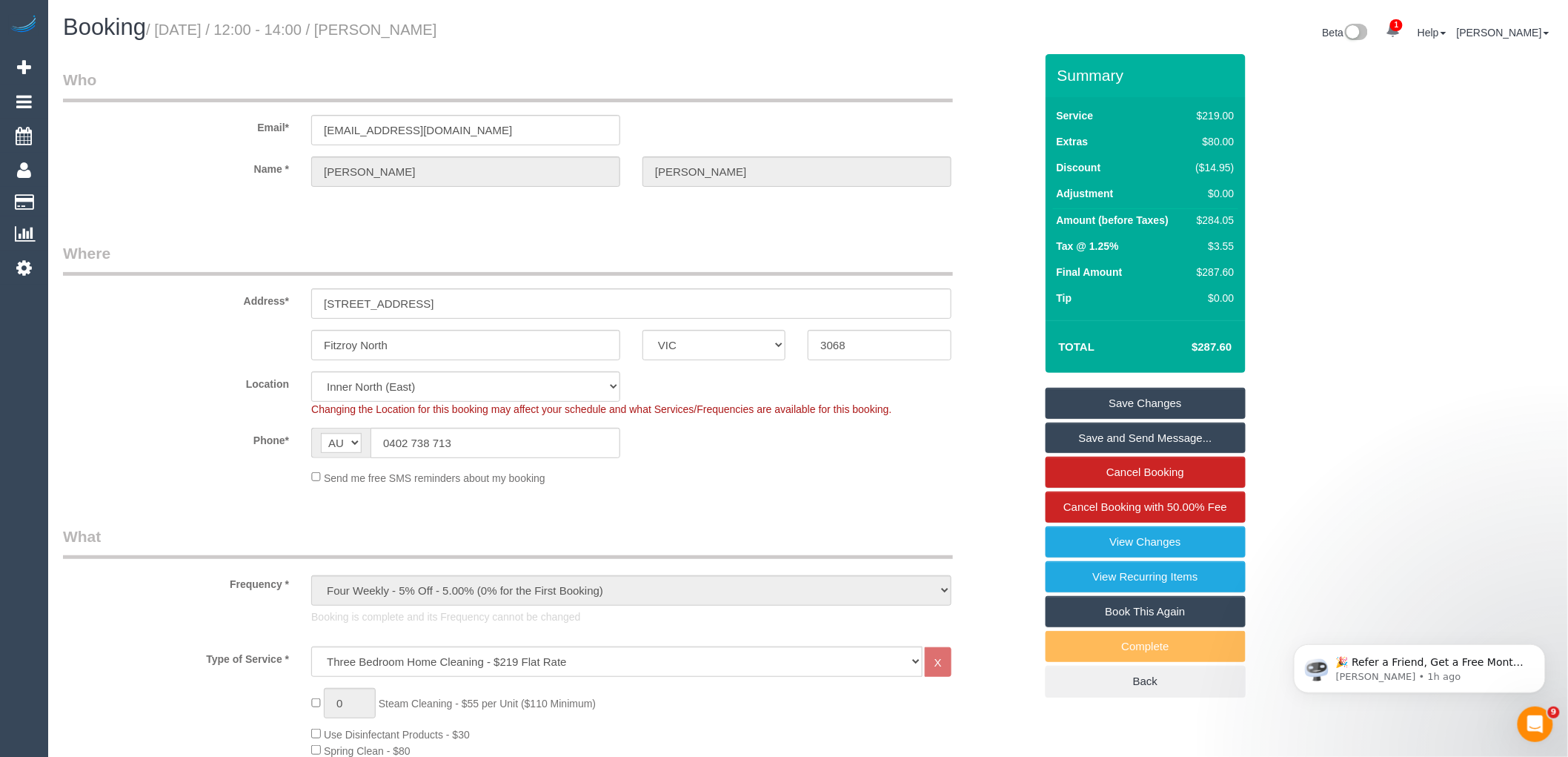
drag, startPoint x: 505, startPoint y: 24, endPoint x: 379, endPoint y: 22, distance: 126.0
click at [379, 22] on h1 "Booking / [DATE] / 12:00 - 14:00 / [PERSON_NAME]" at bounding box center [430, 27] width 734 height 25
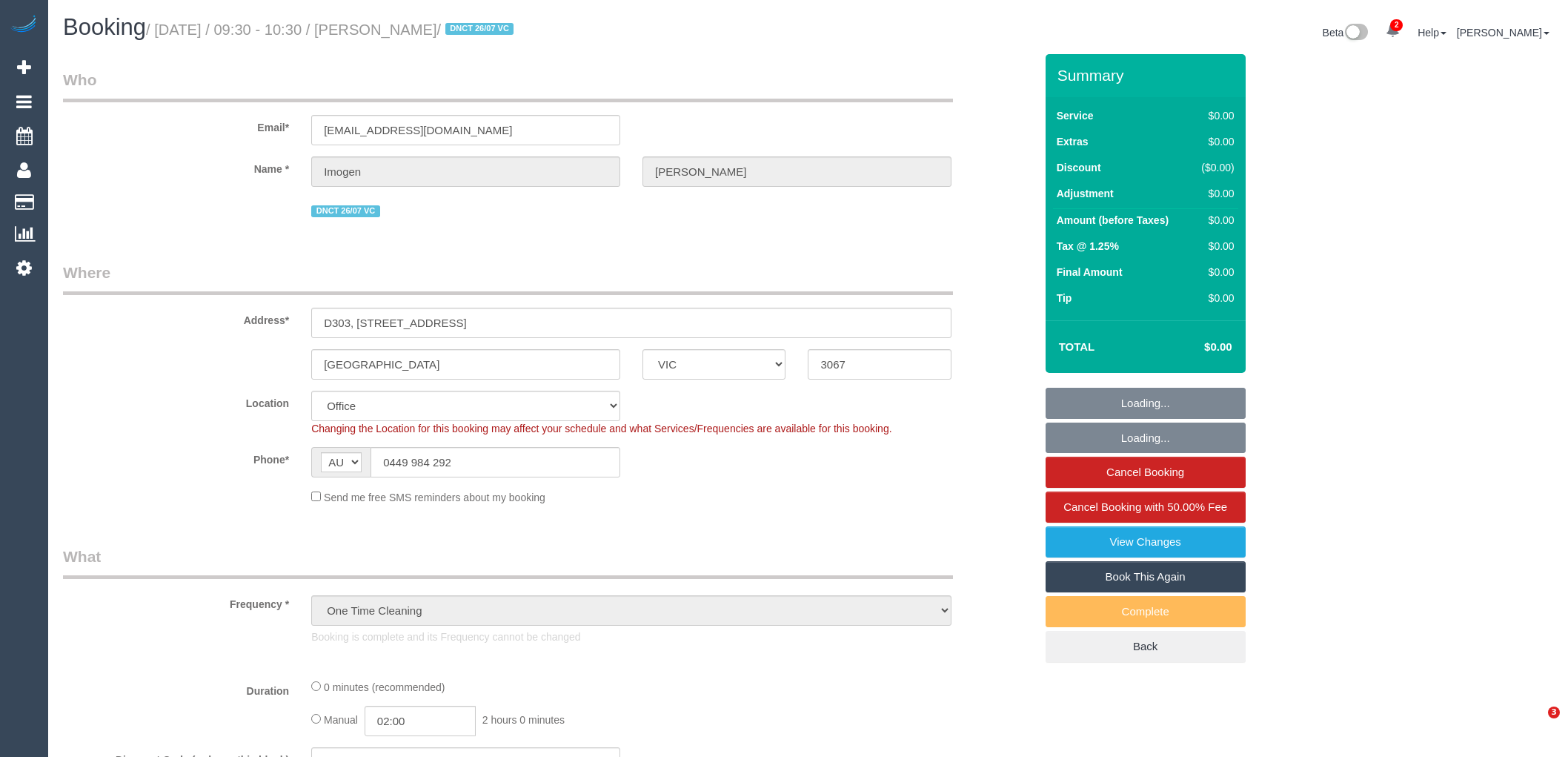
select select "VIC"
select select "number:28"
select select "number:14"
select select "number:19"
select select "number:25"
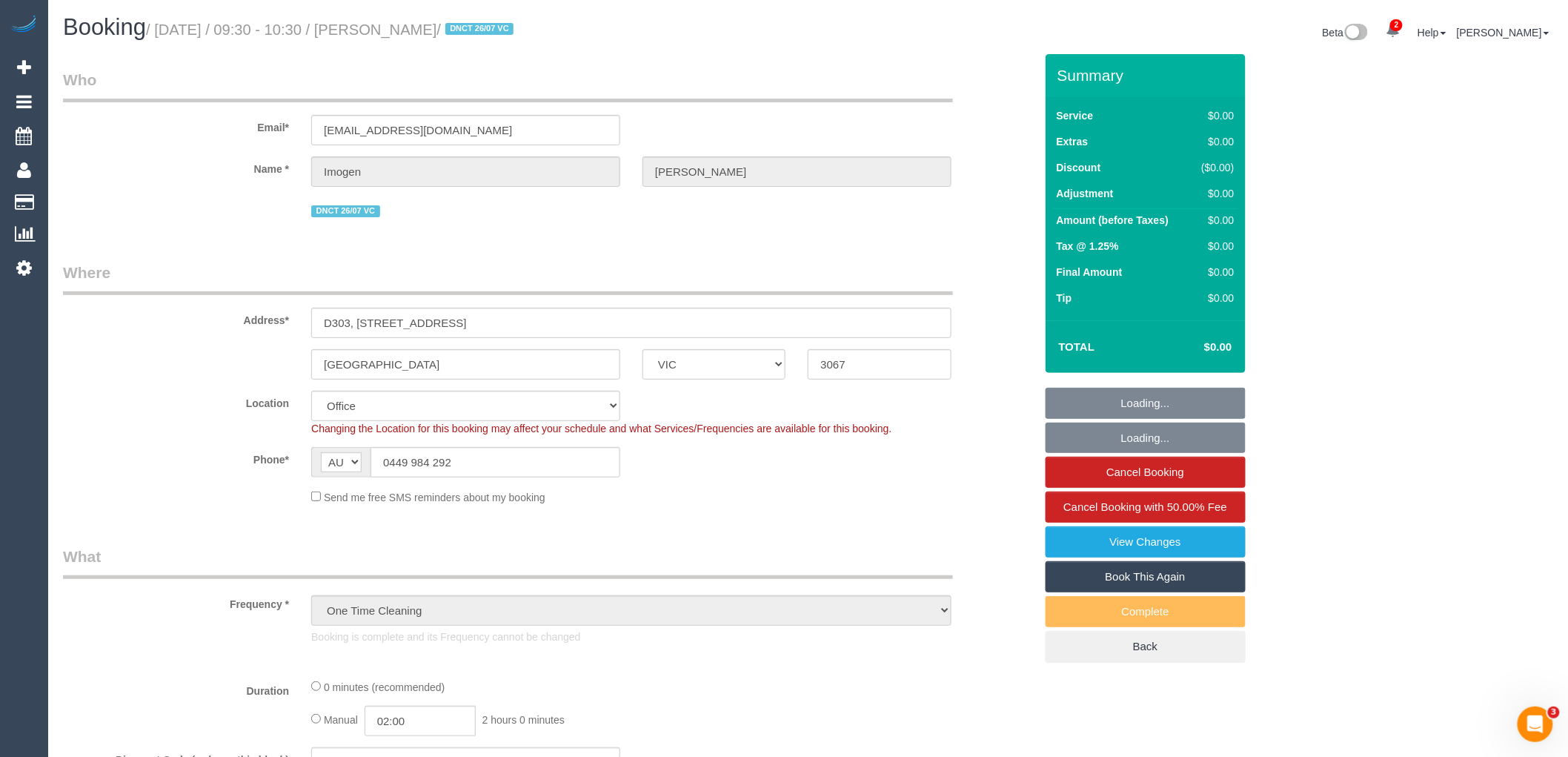
select select "number:35"
select select "number:26"
select select "object:2141"
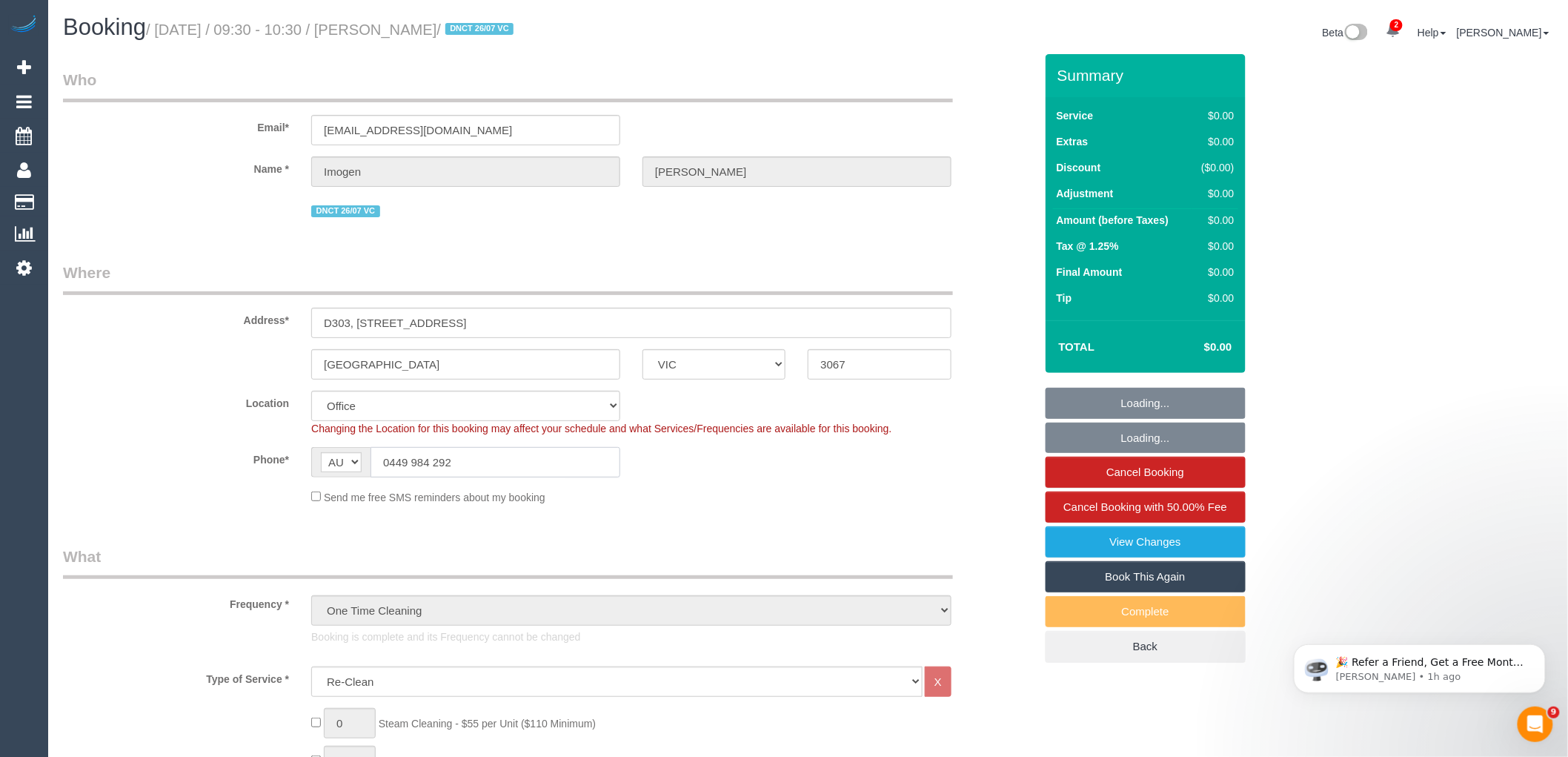
drag, startPoint x: 478, startPoint y: 467, endPoint x: 272, endPoint y: 466, distance: 206.0
click at [272, 466] on div "Phone* AF AL DZ AD AO AI AQ AG AR AM AW AU AT AZ BS BH BD BB BY BE BZ BJ BM BT …" at bounding box center [548, 462] width 994 height 30
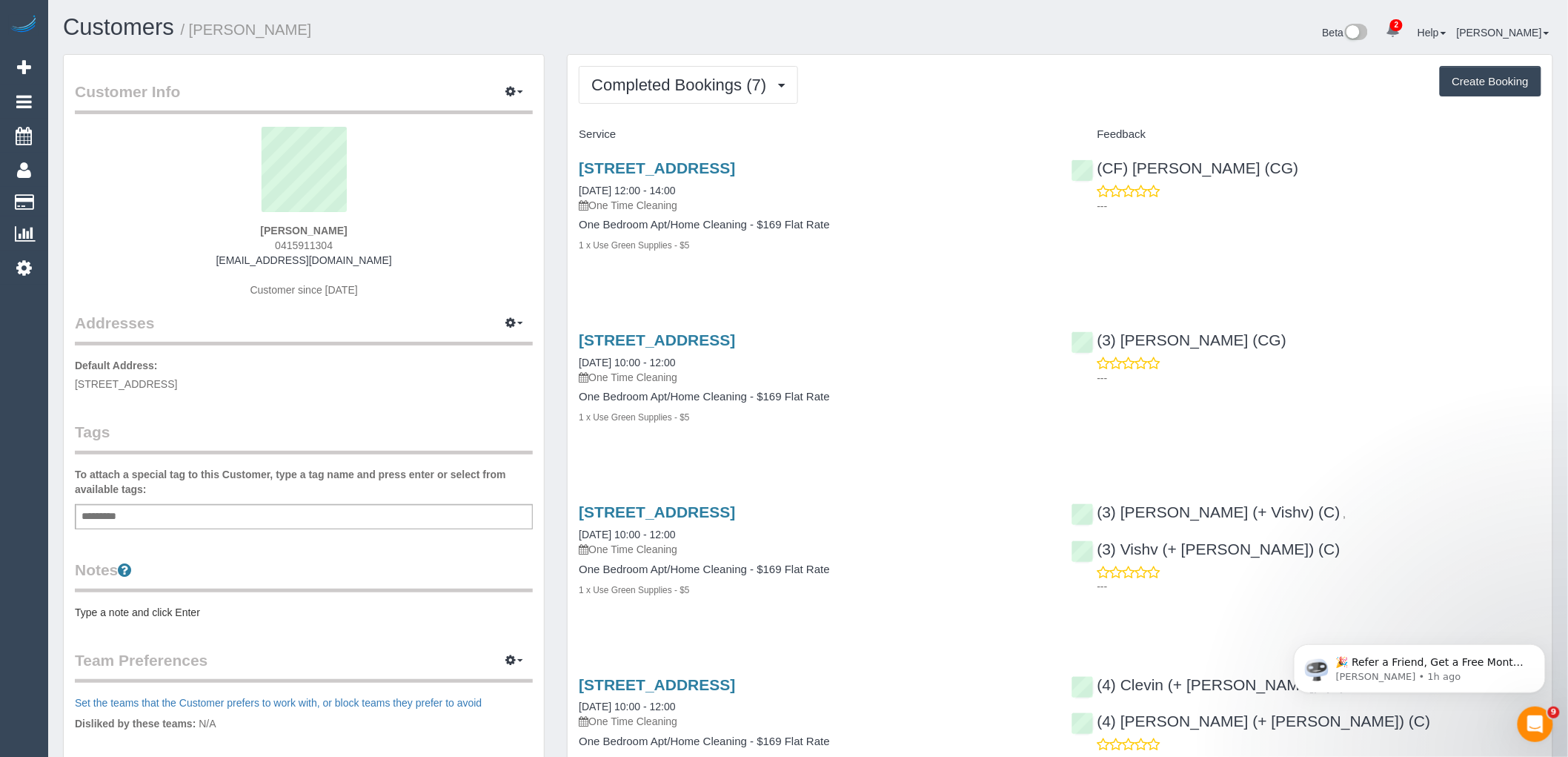
drag, startPoint x: 354, startPoint y: 242, endPoint x: 242, endPoint y: 246, distance: 112.1
click at [242, 246] on div "Alexander Mustakov 0415911304 alexanderjohnmustakov@gmail.com Customer since 20…" at bounding box center [303, 219] width 458 height 185
copy span "0415911304"
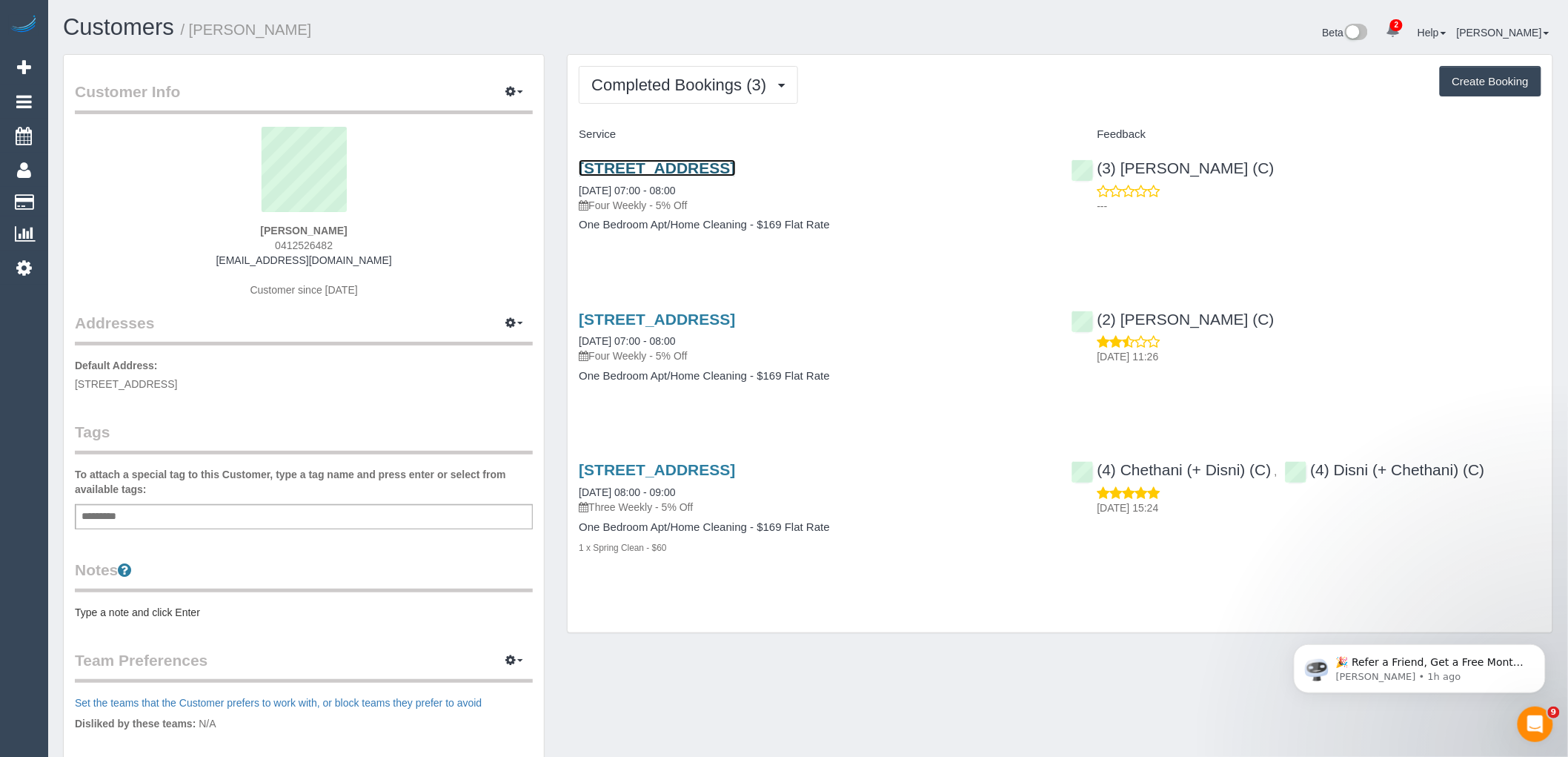
click at [729, 171] on link "8/1 The Esplanade, St Kilda, VIC 3182" at bounding box center [657, 168] width 156 height 17
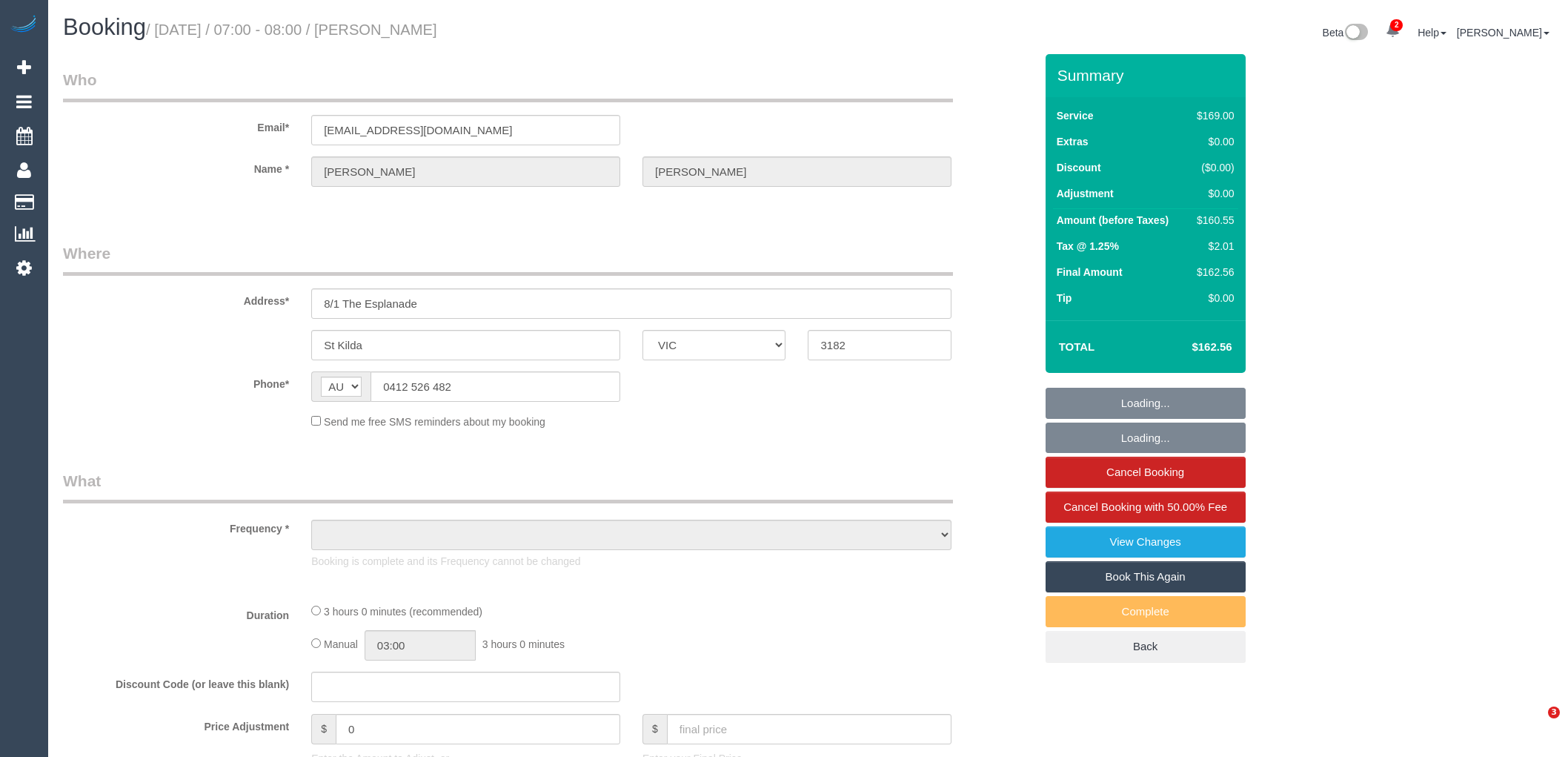
select select "VIC"
select select "string:stripe-pm_1Rdi8x2GScqysDRVC2V5ftg0"
select select "spot1"
select select "number:28"
select select "number:14"
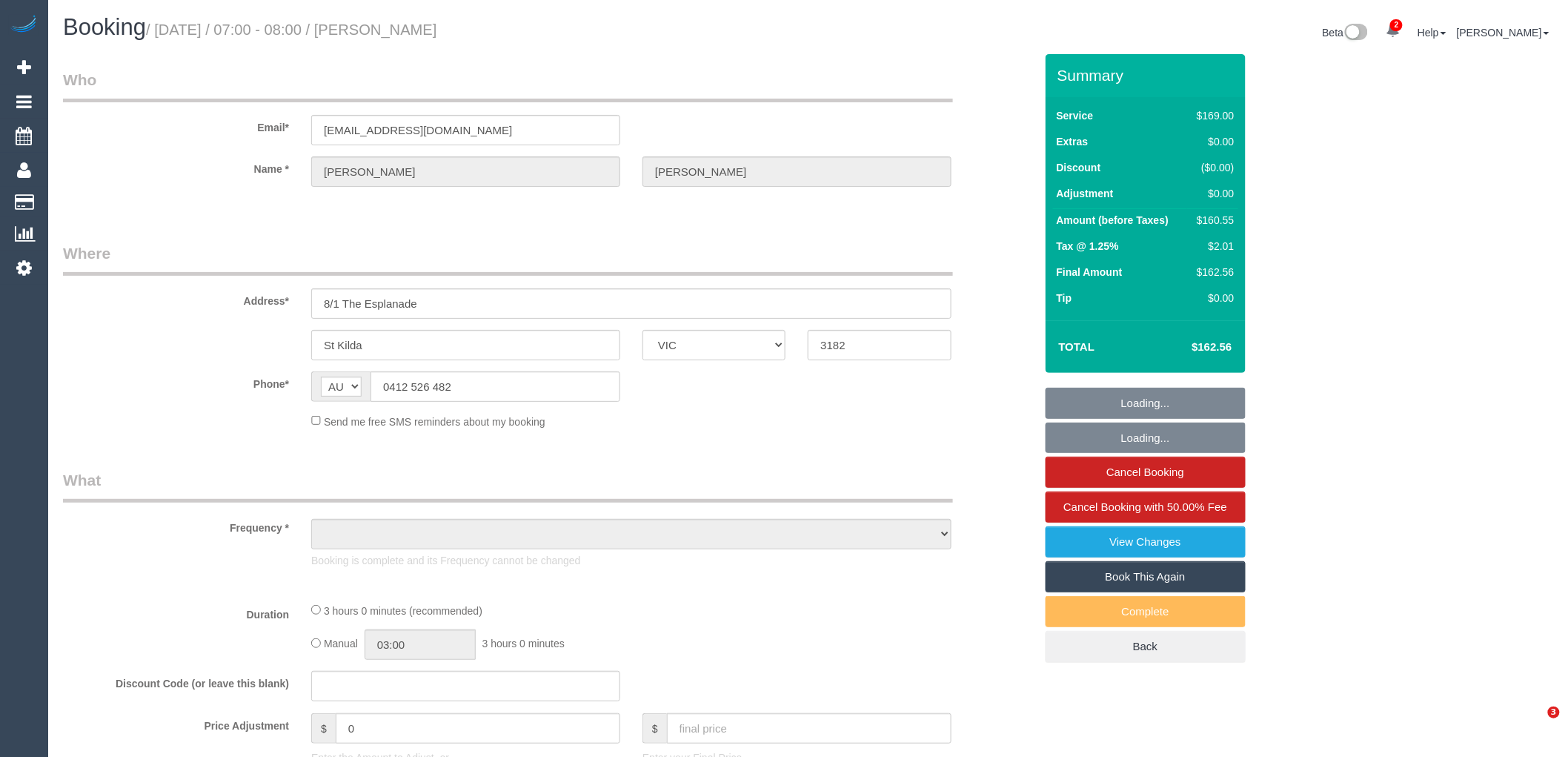
select select "number:20"
select select "number:23"
select select "number:33"
select select "number:13"
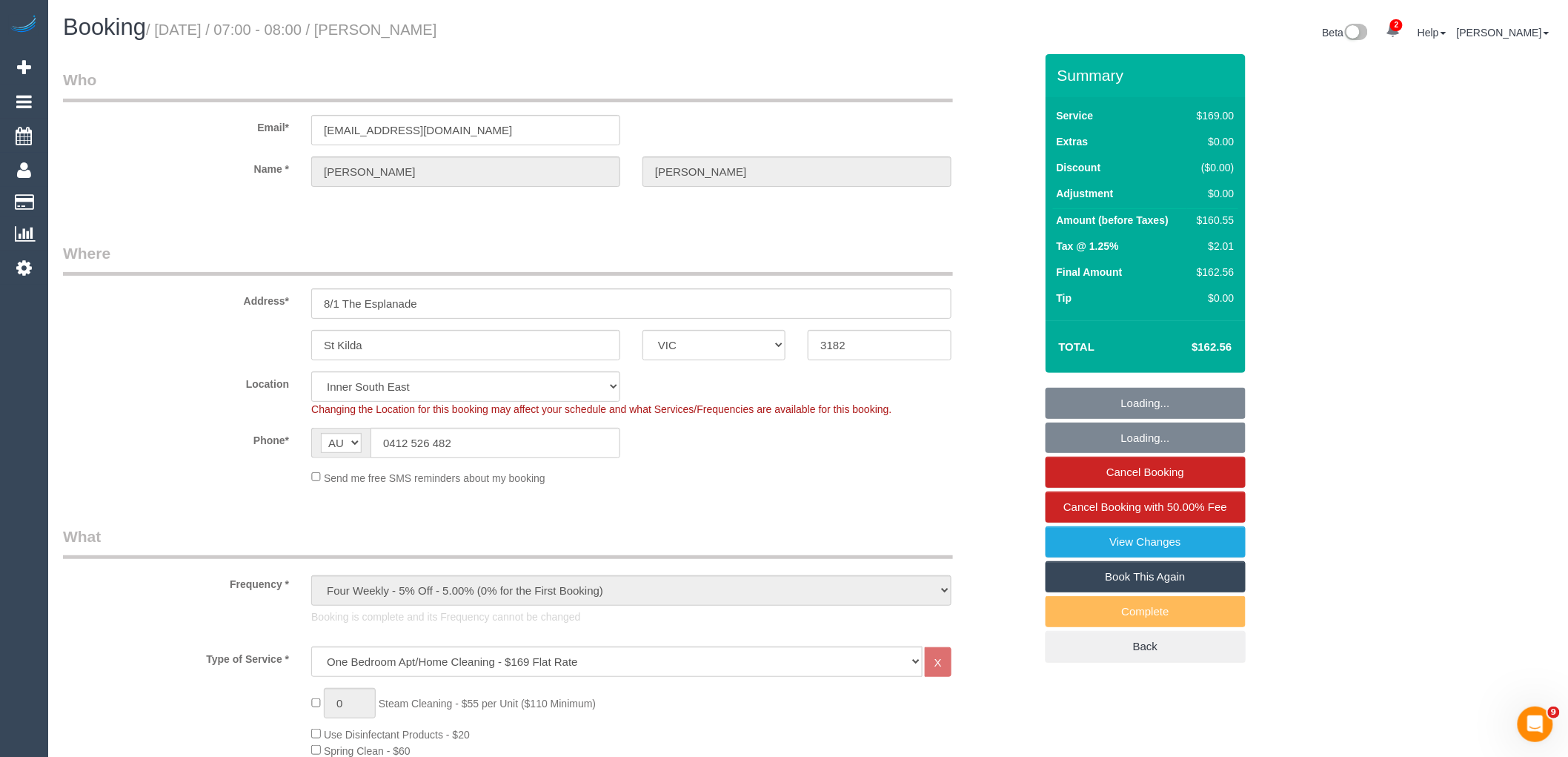
select select "object:1377"
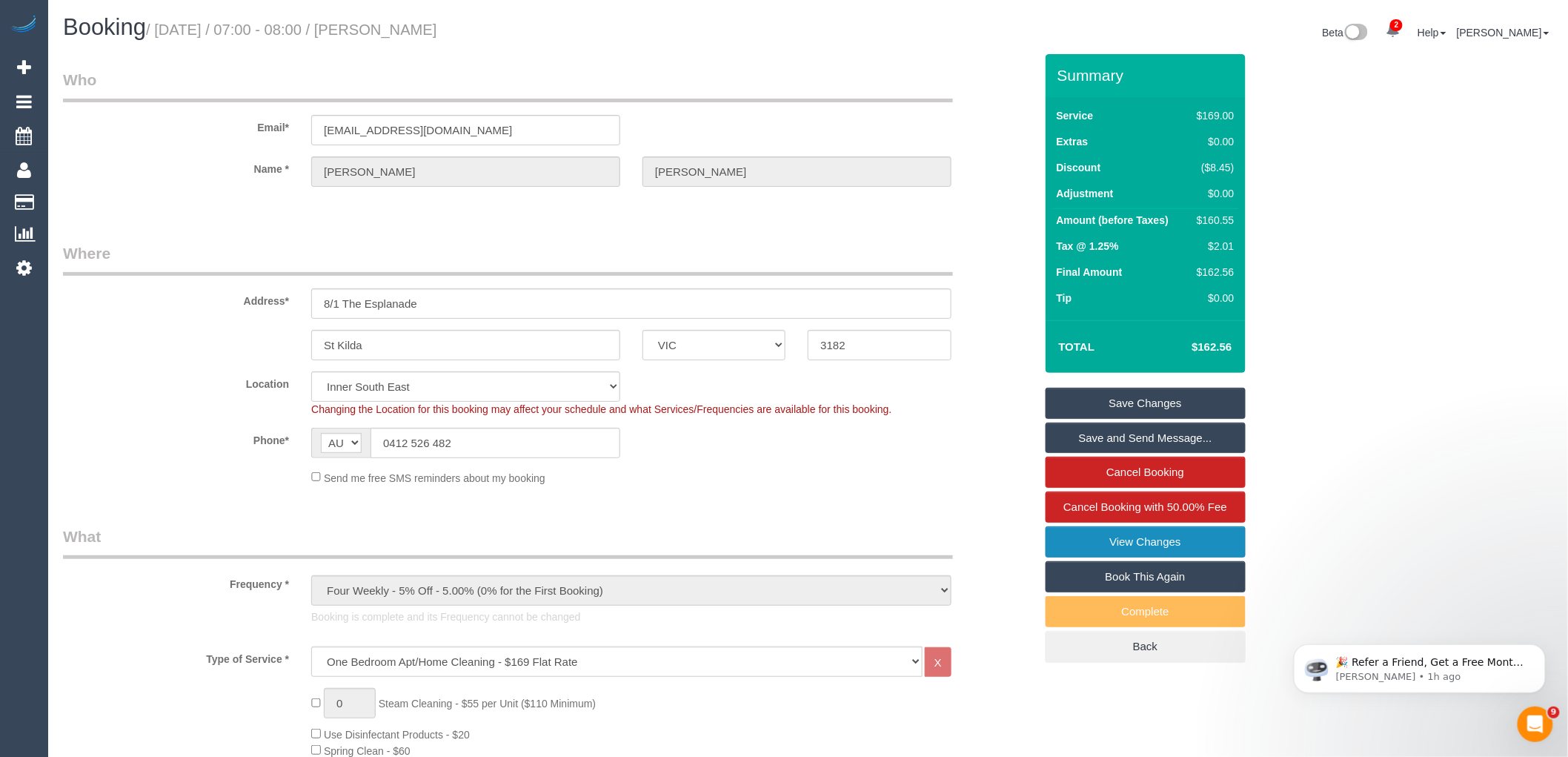
click at [1157, 536] on link "View Changes" at bounding box center [1146, 542] width 200 height 31
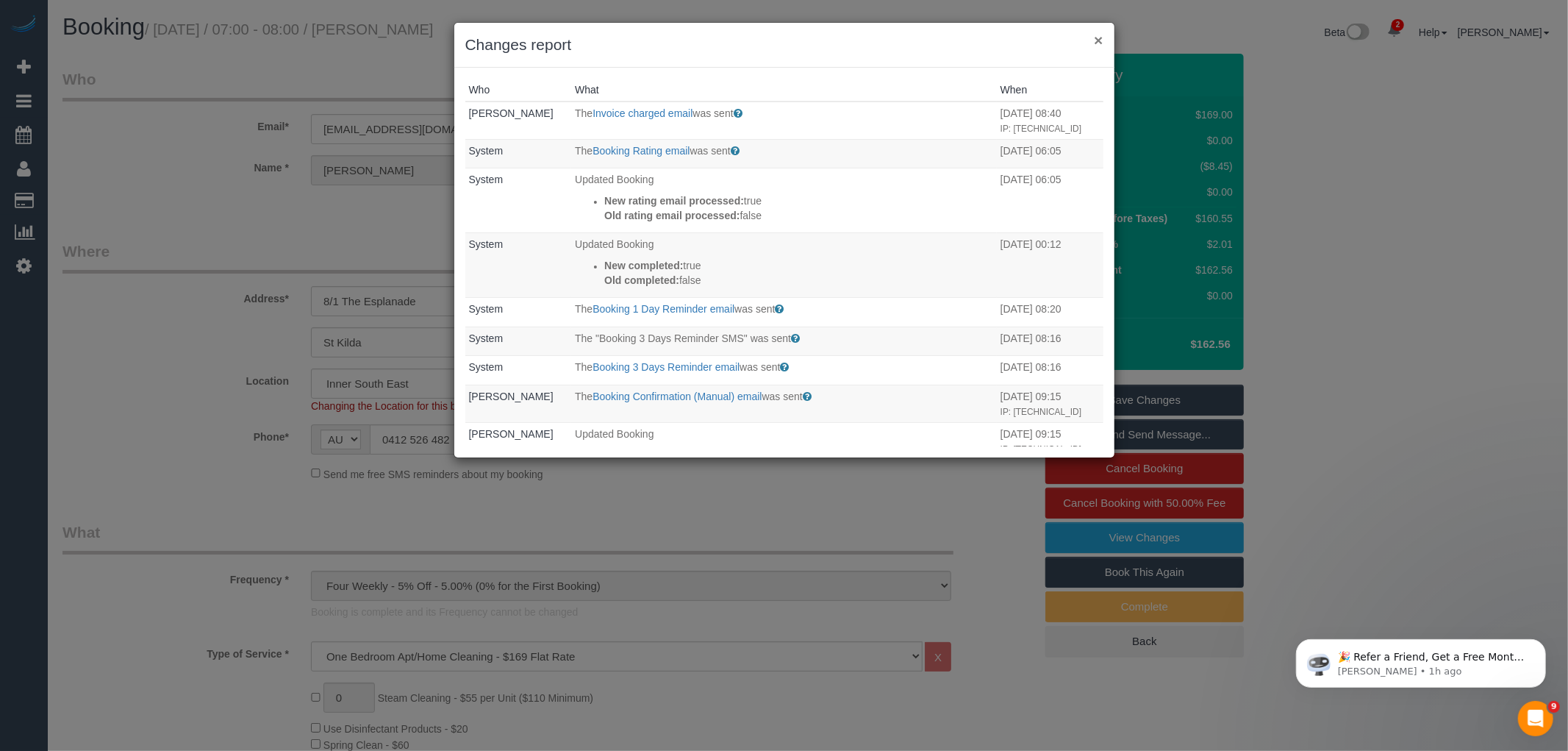
click at [1105, 41] on div "× Changes report" at bounding box center [784, 45] width 660 height 44
click at [1098, 40] on button "×" at bounding box center [1098, 40] width 9 height 15
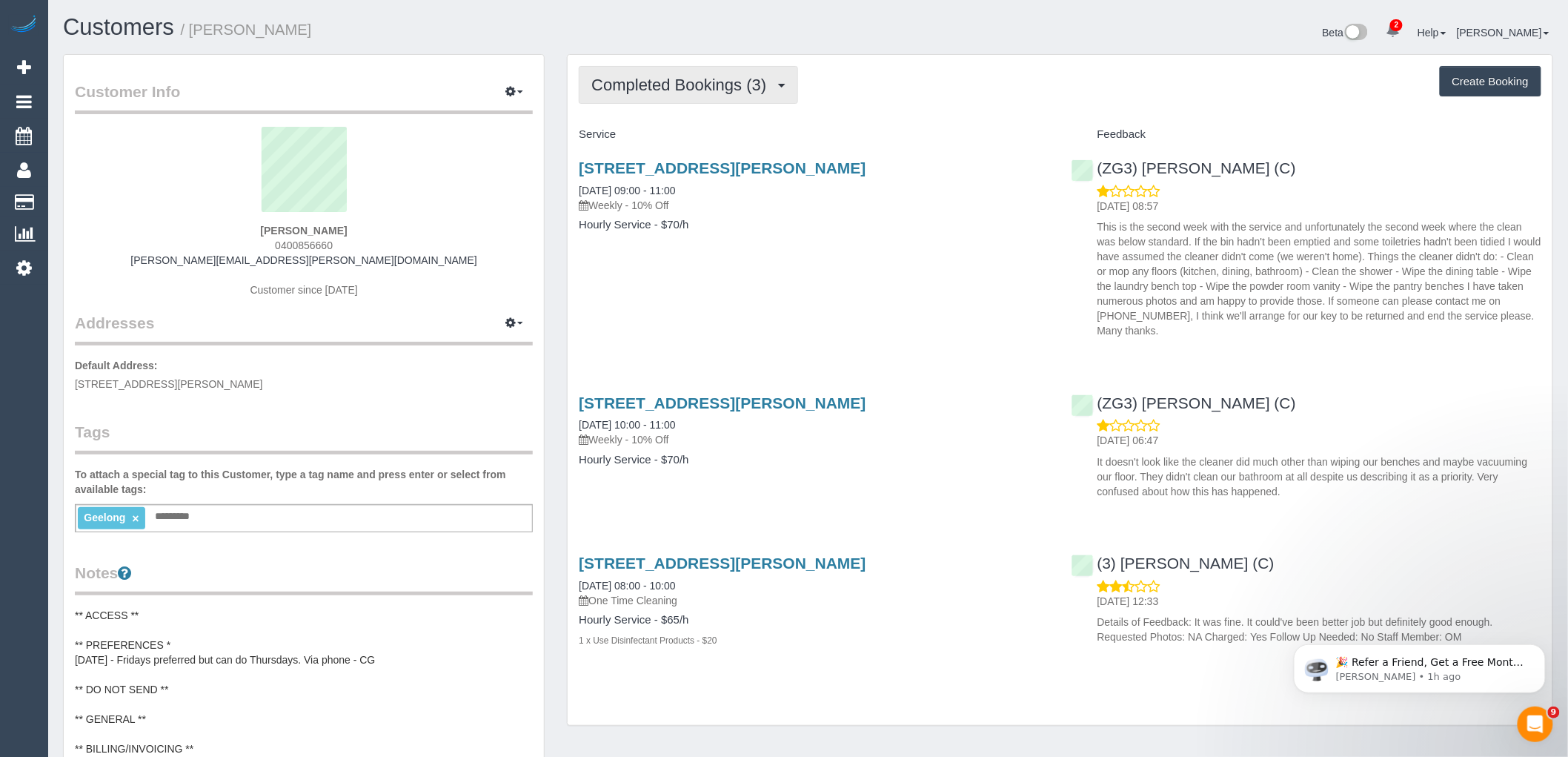
click at [728, 98] on button "Completed Bookings (3)" at bounding box center [689, 85] width 220 height 38
click at [907, 138] on h4 "Service" at bounding box center [814, 135] width 470 height 13
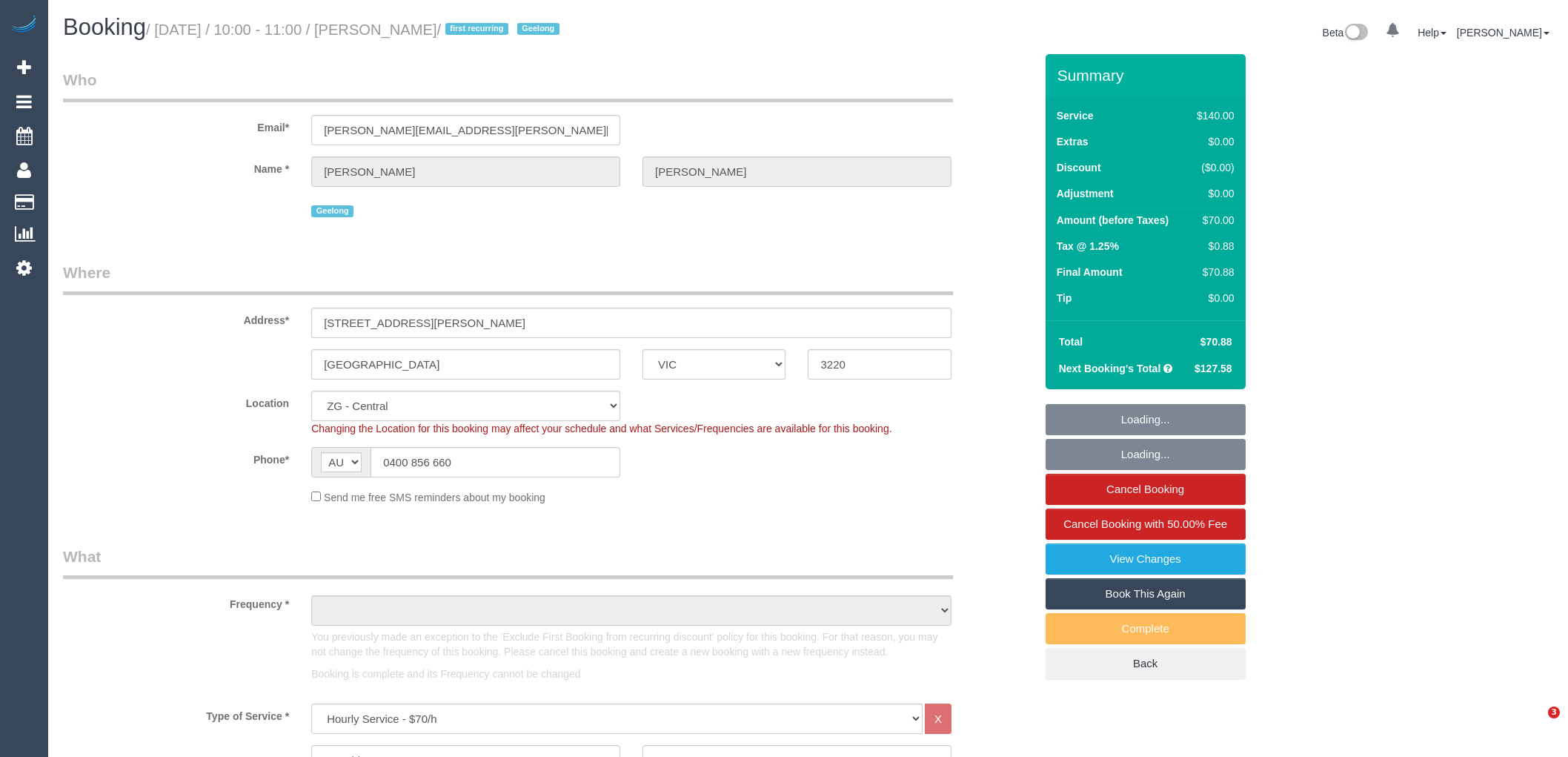
select select "VIC"
select select "number:28"
select select "number:14"
select select "number:19"
select select "number:36"
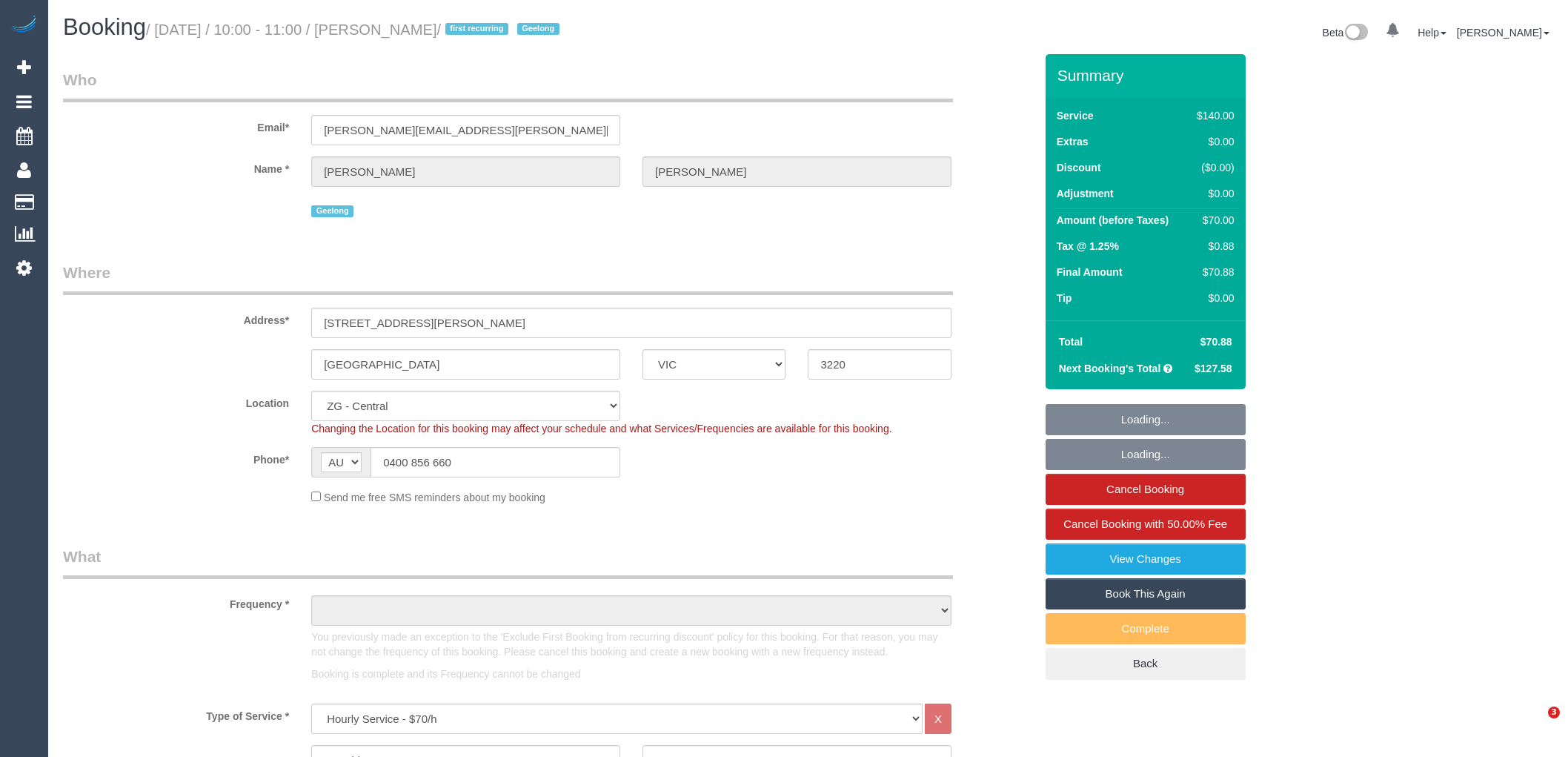
select select "number:34"
select select "object:981"
select select "string:stripe-pm_1P0XDP2GScqysDRV2VQCP1Yn"
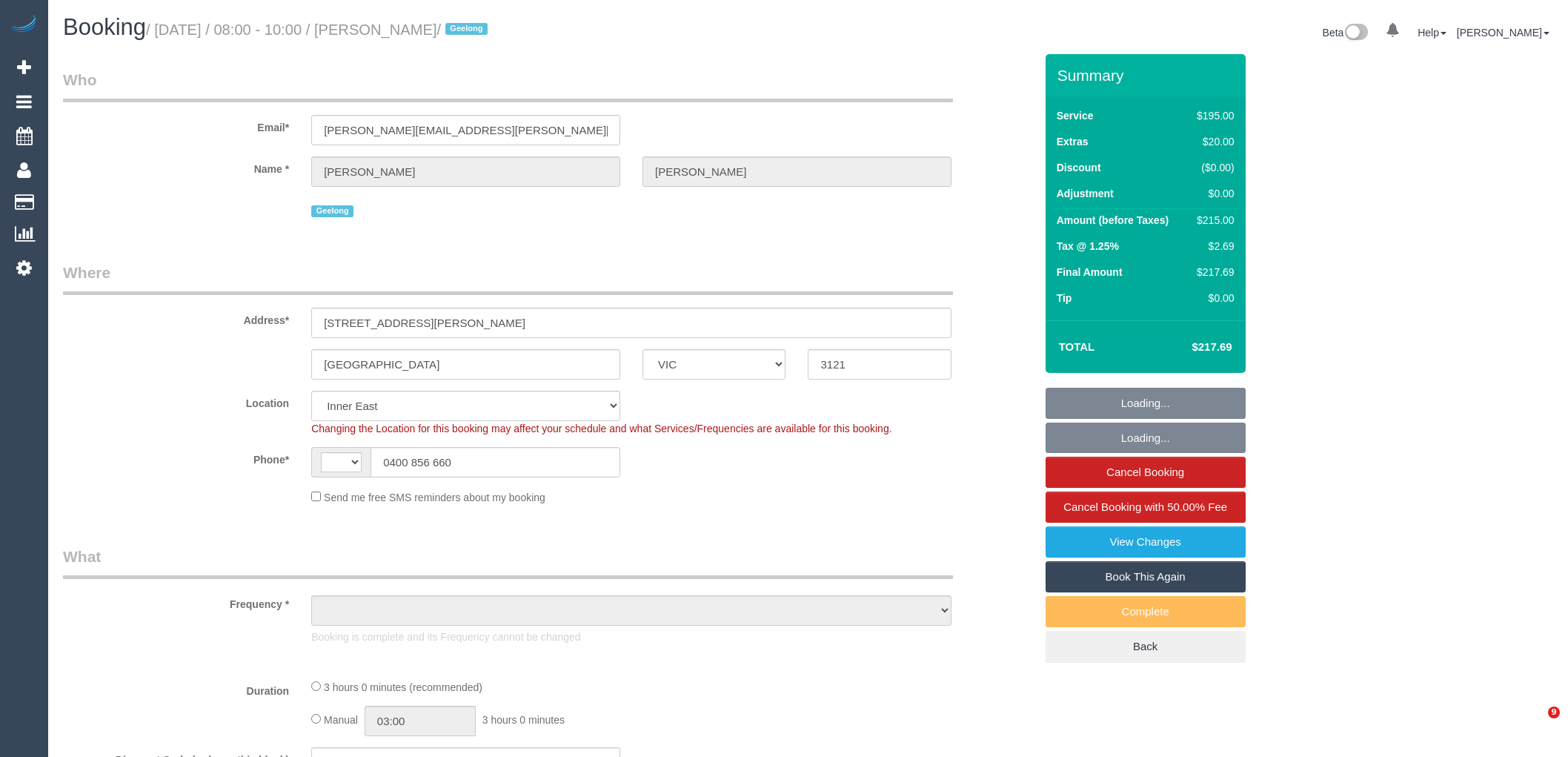
select select "VIC"
select select "number:27"
select select "number:14"
select select "number:19"
select select "number:25"
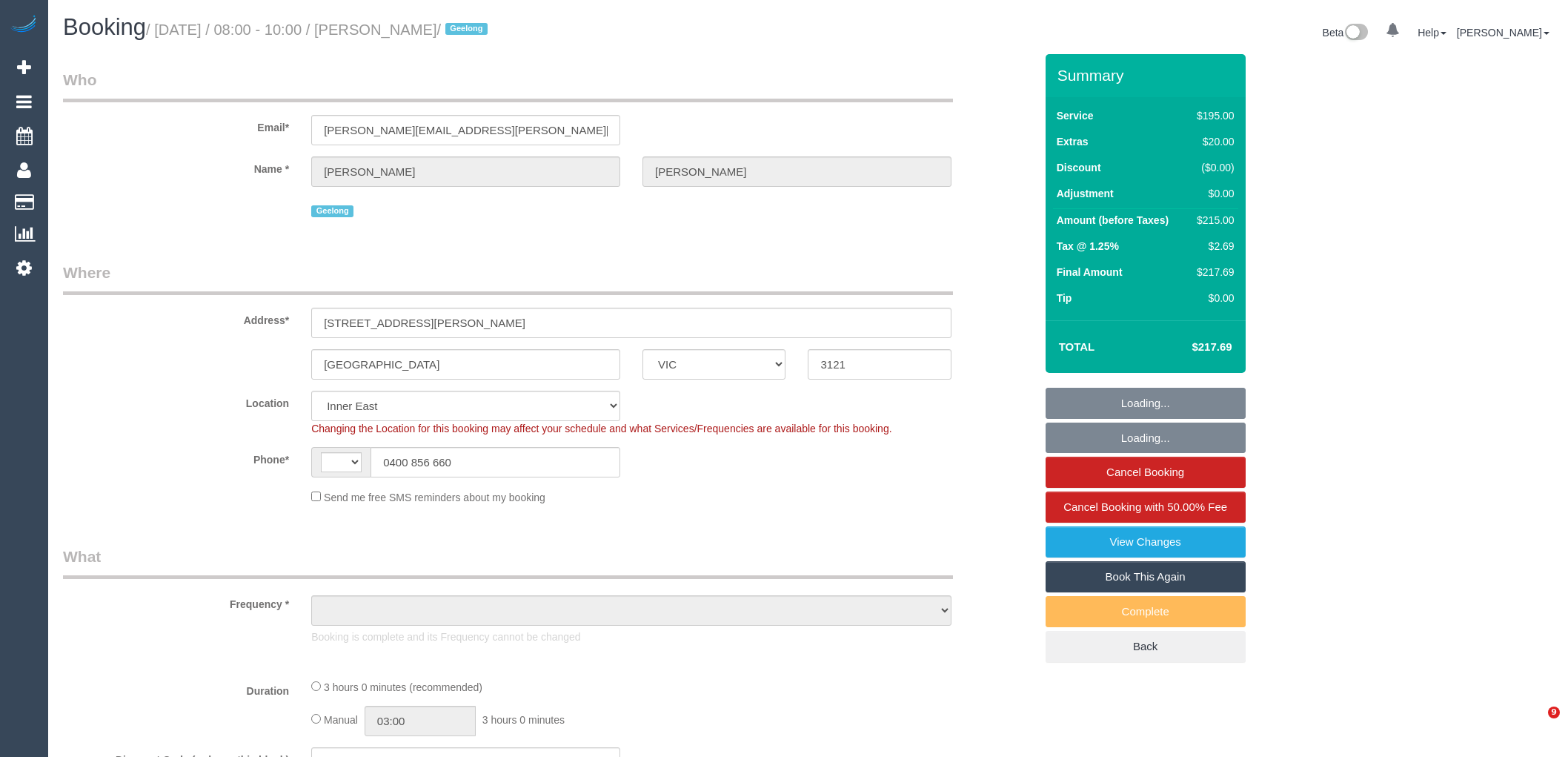
select select "number:12"
select select "string:AU"
select select "object:881"
select select "180"
select select "spot1"
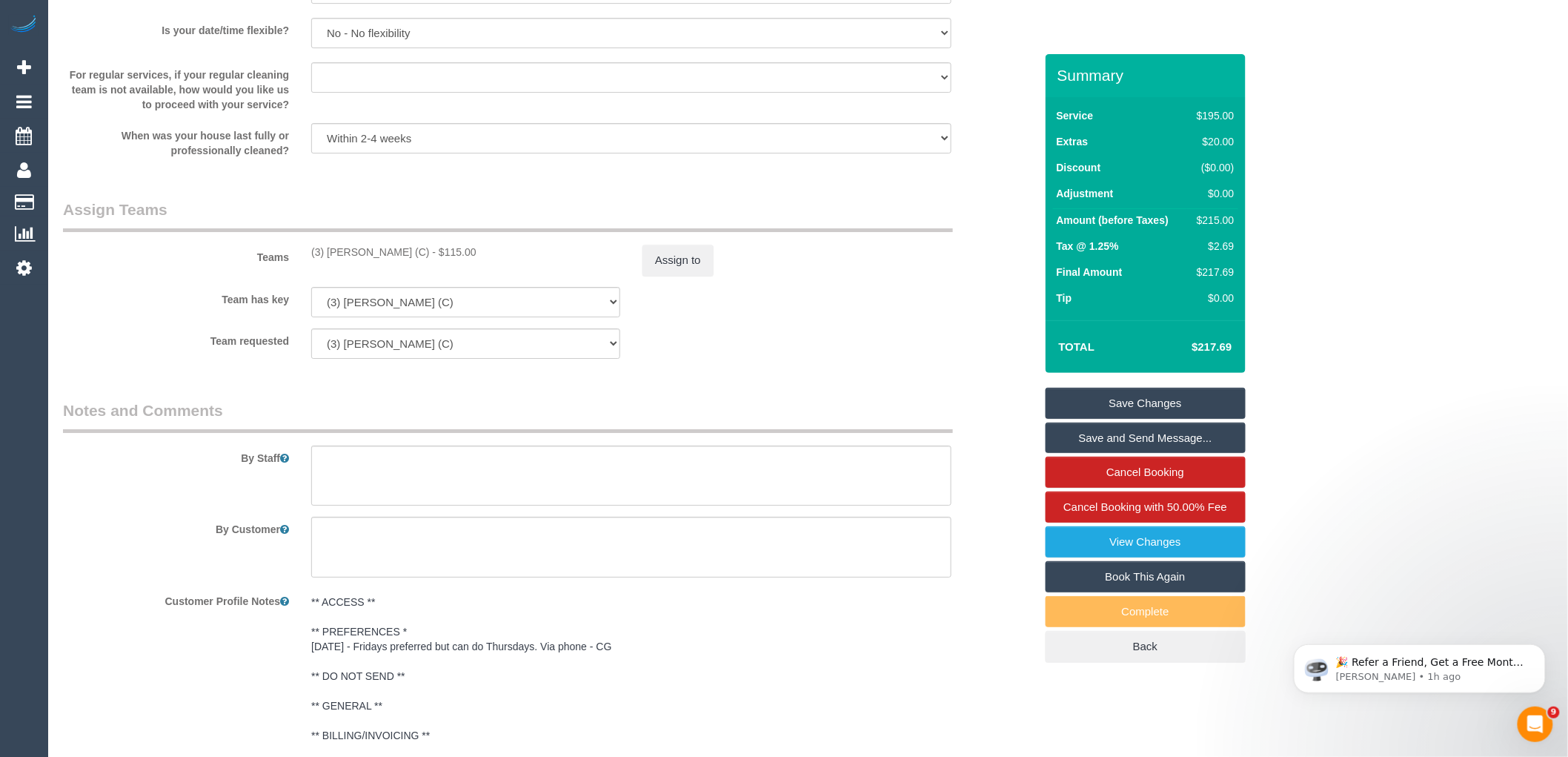
scroll to position [2280, 0]
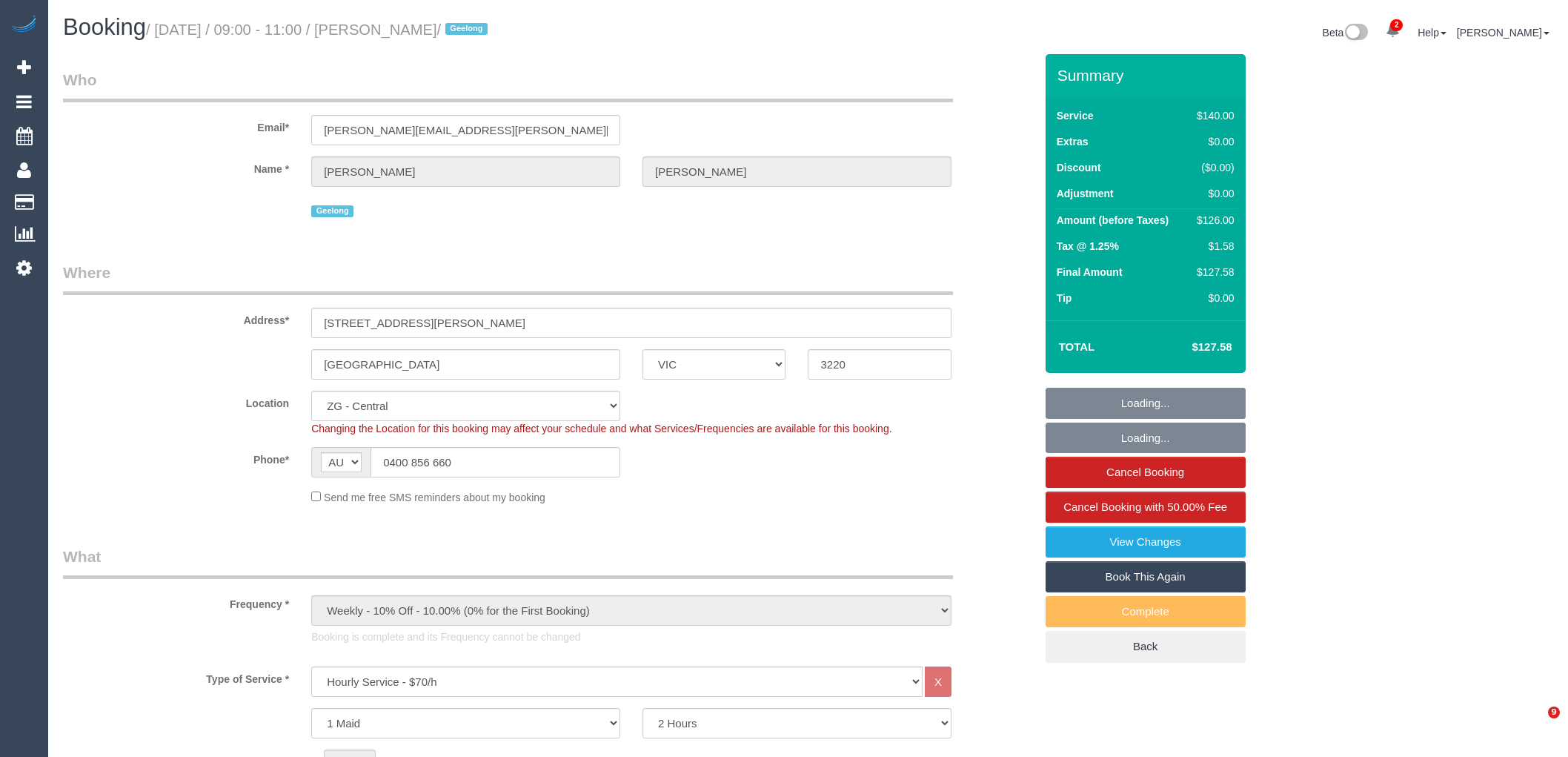
select select "VIC"
select select "number:28"
select select "number:14"
select select "number:19"
select select "number:36"
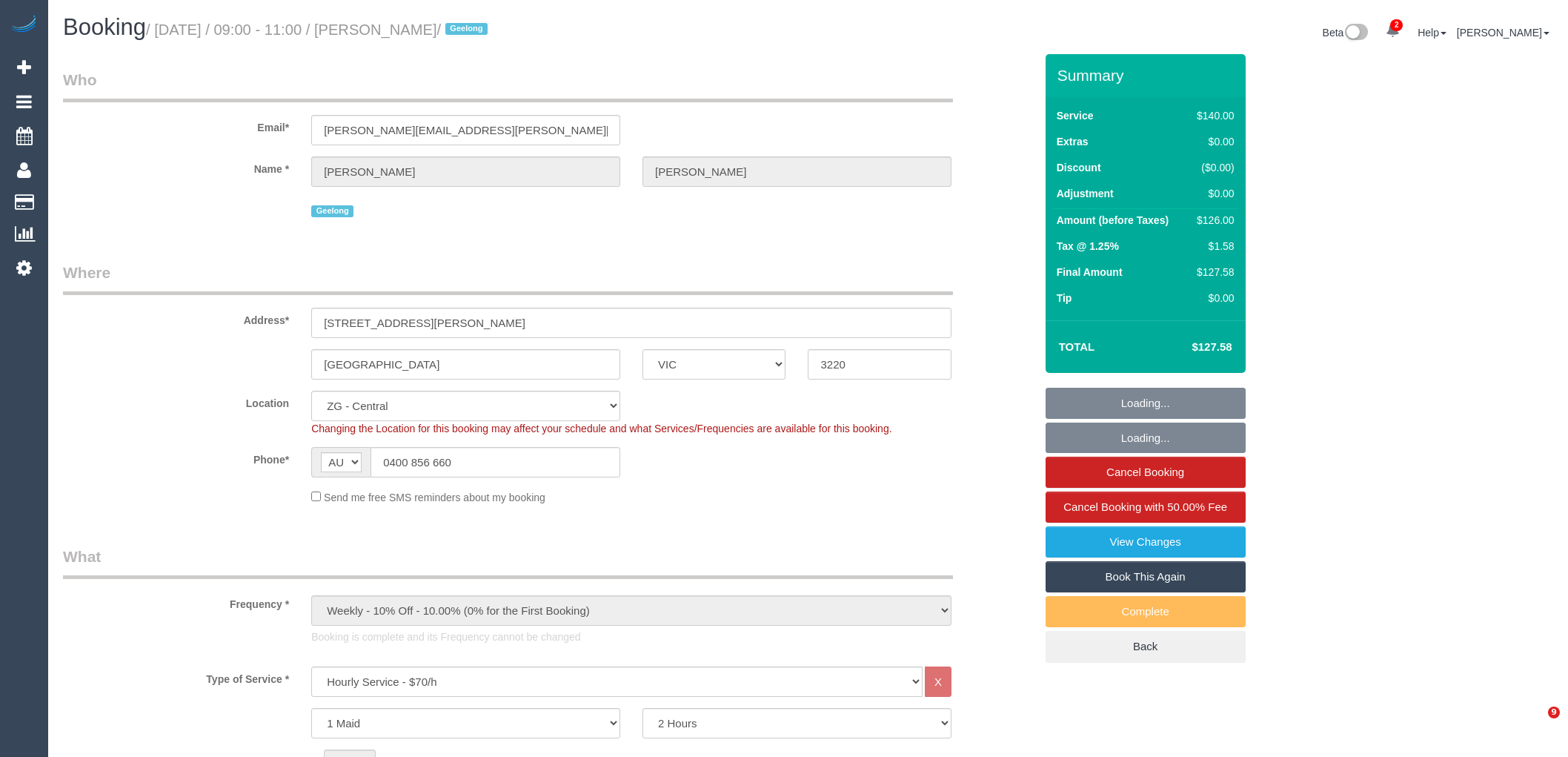
select select "number:34"
select select "spot1"
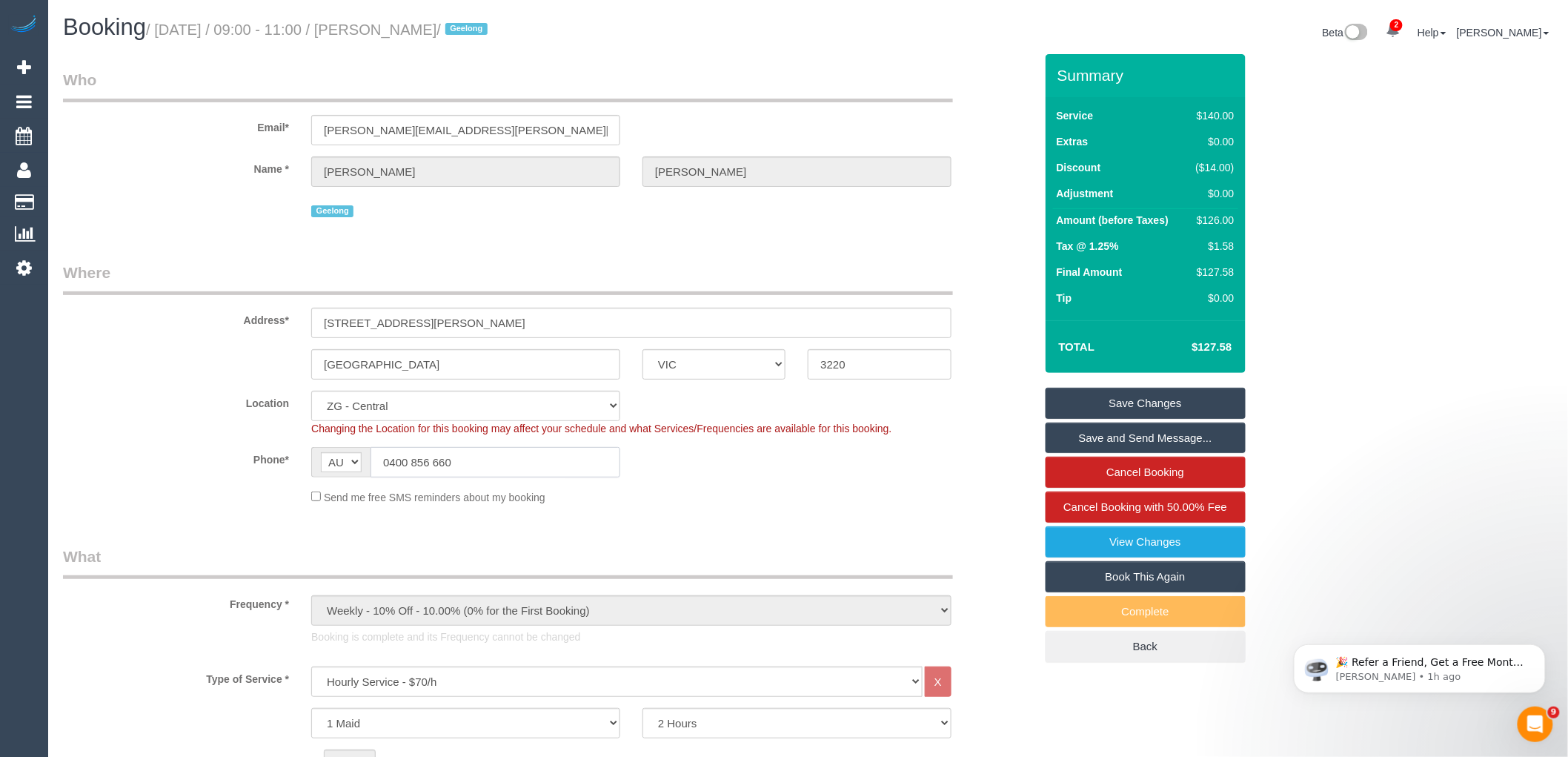
drag, startPoint x: 349, startPoint y: 466, endPoint x: 305, endPoint y: 466, distance: 44.0
click at [307, 466] on div "AF AL DZ AD AO AI AQ AG AR AM AW AU AT AZ BS BH BD BB BY BE BZ BJ BM BT BO BA B…" at bounding box center [465, 462] width 331 height 30
click at [502, 460] on input "0400 856 660" at bounding box center [496, 462] width 250 height 30
drag, startPoint x: 230, startPoint y: 463, endPoint x: 195, endPoint y: 512, distance: 60.2
click at [209, 463] on div "Phone* AF AL DZ AD AO AI AQ AG AR AM AW AU AT AZ BS BH BD BB BY BE BZ BJ BM BT …" at bounding box center [548, 462] width 994 height 30
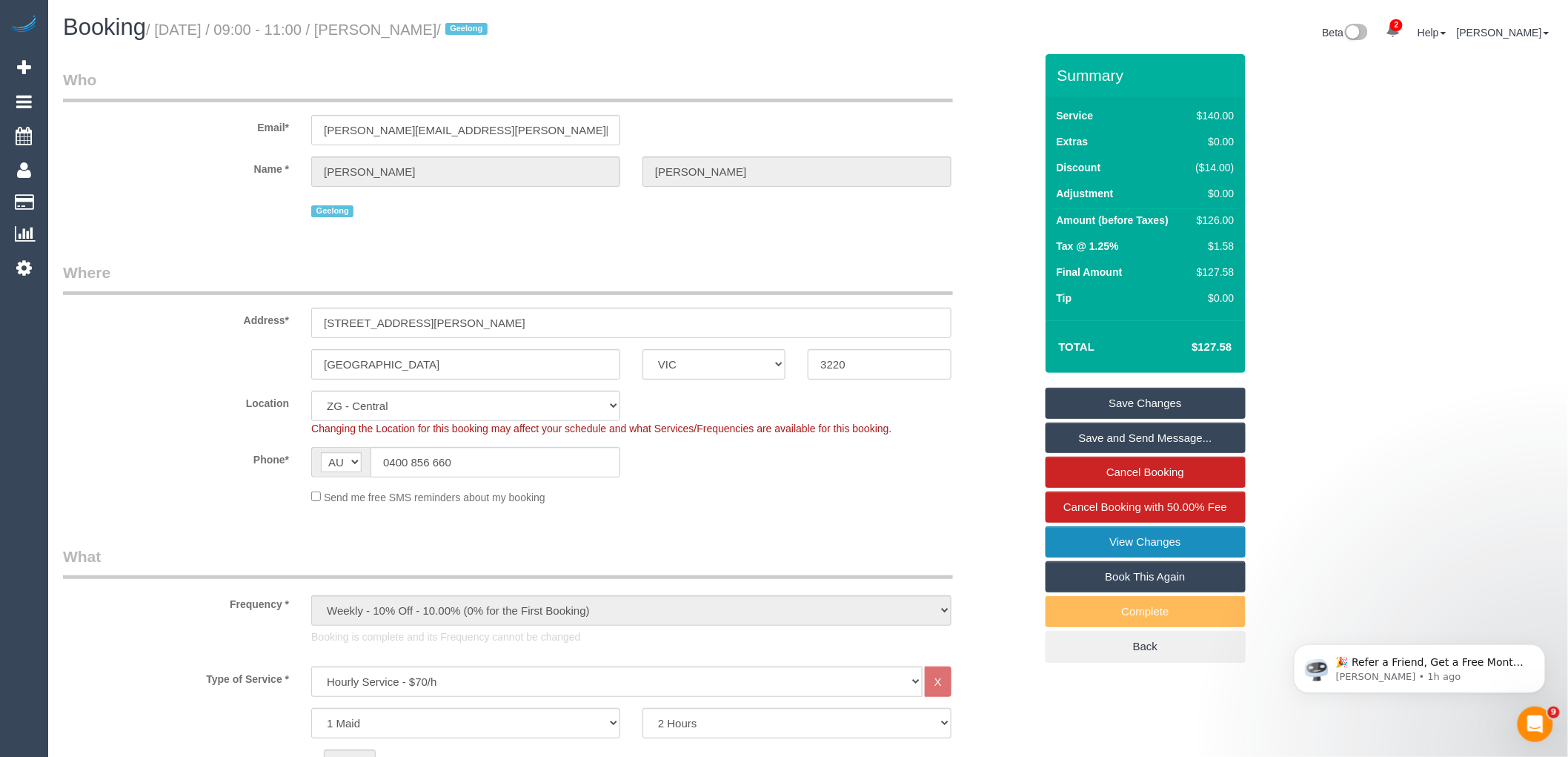
click at [1202, 538] on link "View Changes" at bounding box center [1146, 542] width 200 height 31
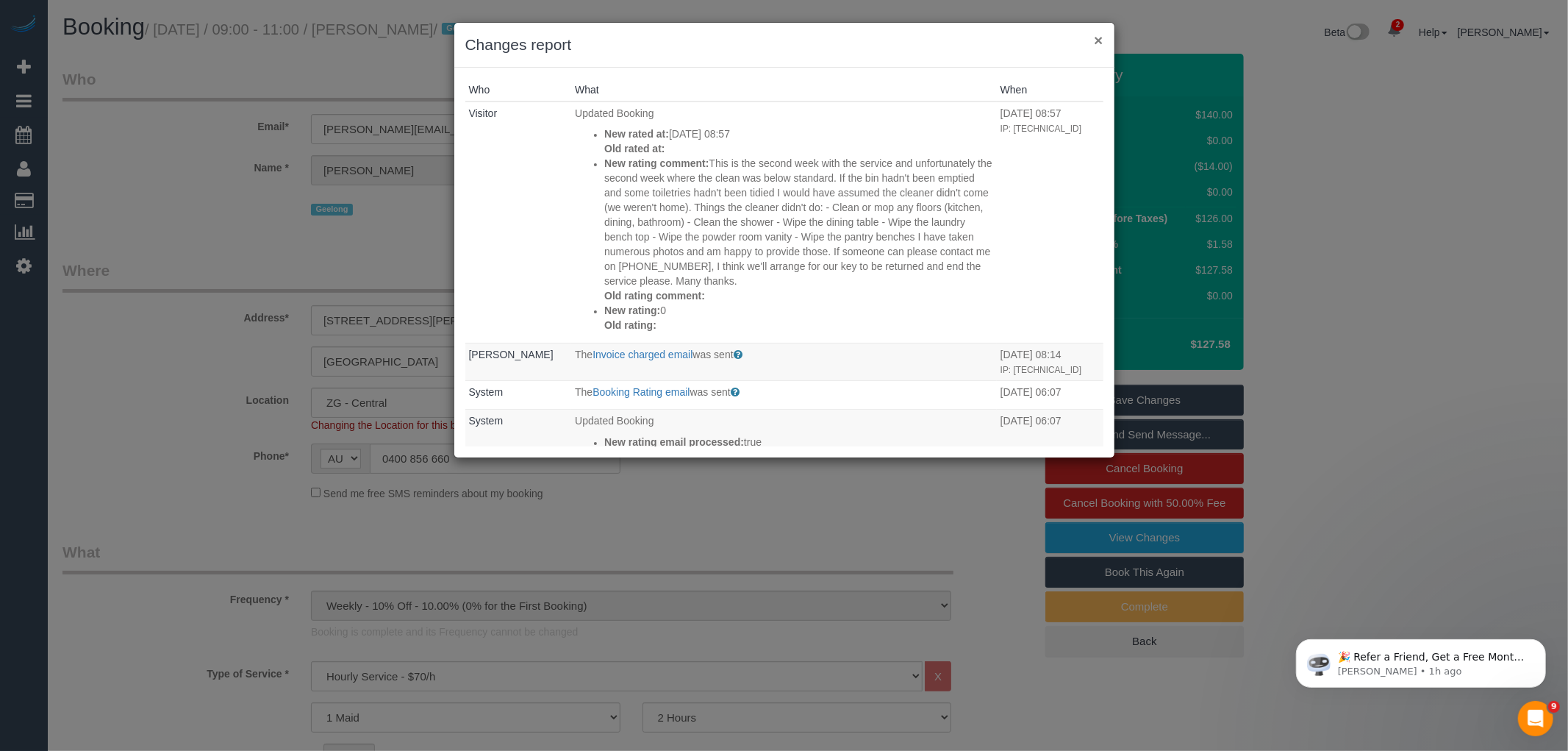
click at [1097, 42] on button "×" at bounding box center [1098, 40] width 9 height 15
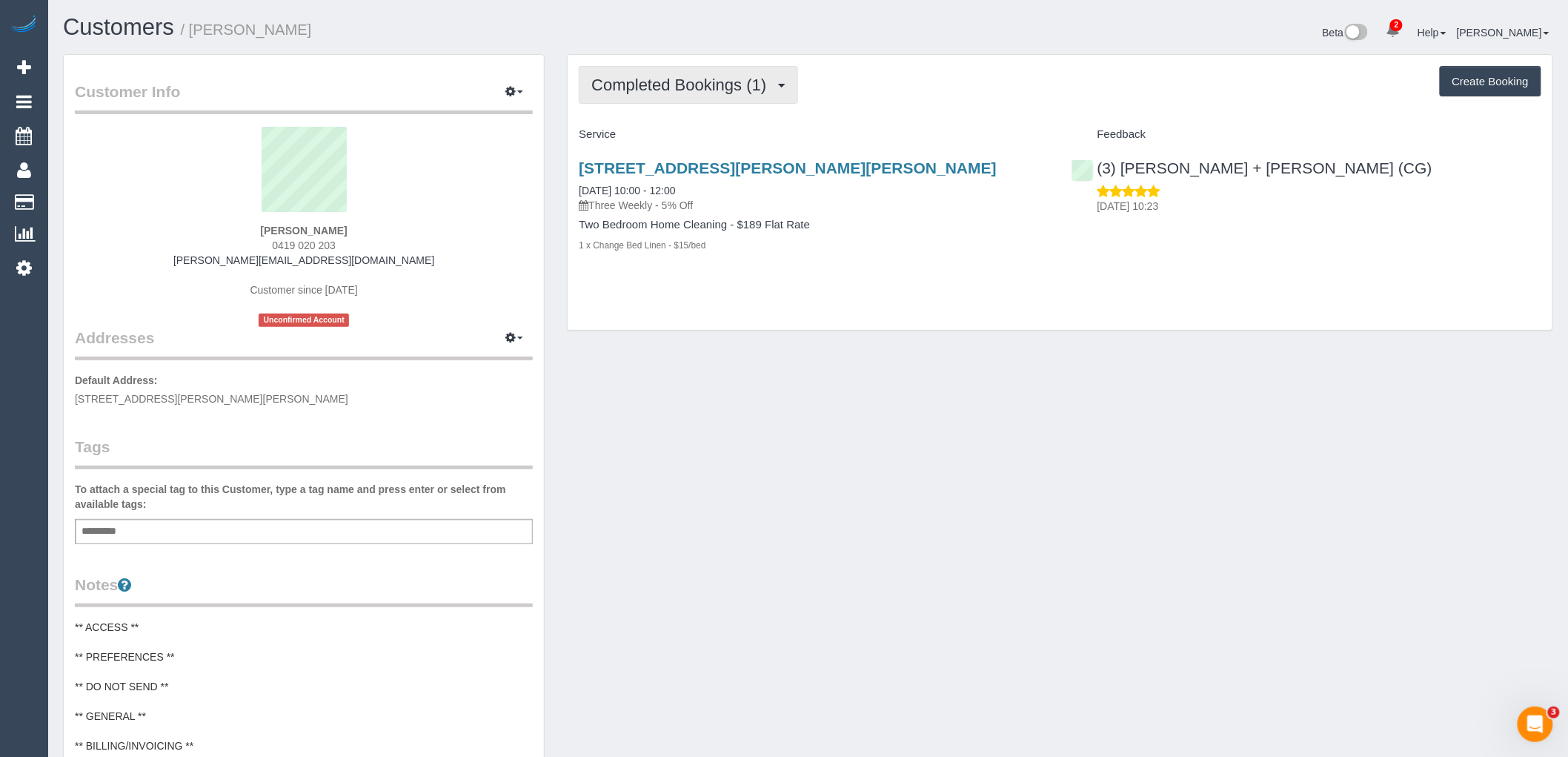
click at [715, 97] on button "Completed Bookings (1)" at bounding box center [689, 85] width 220 height 38
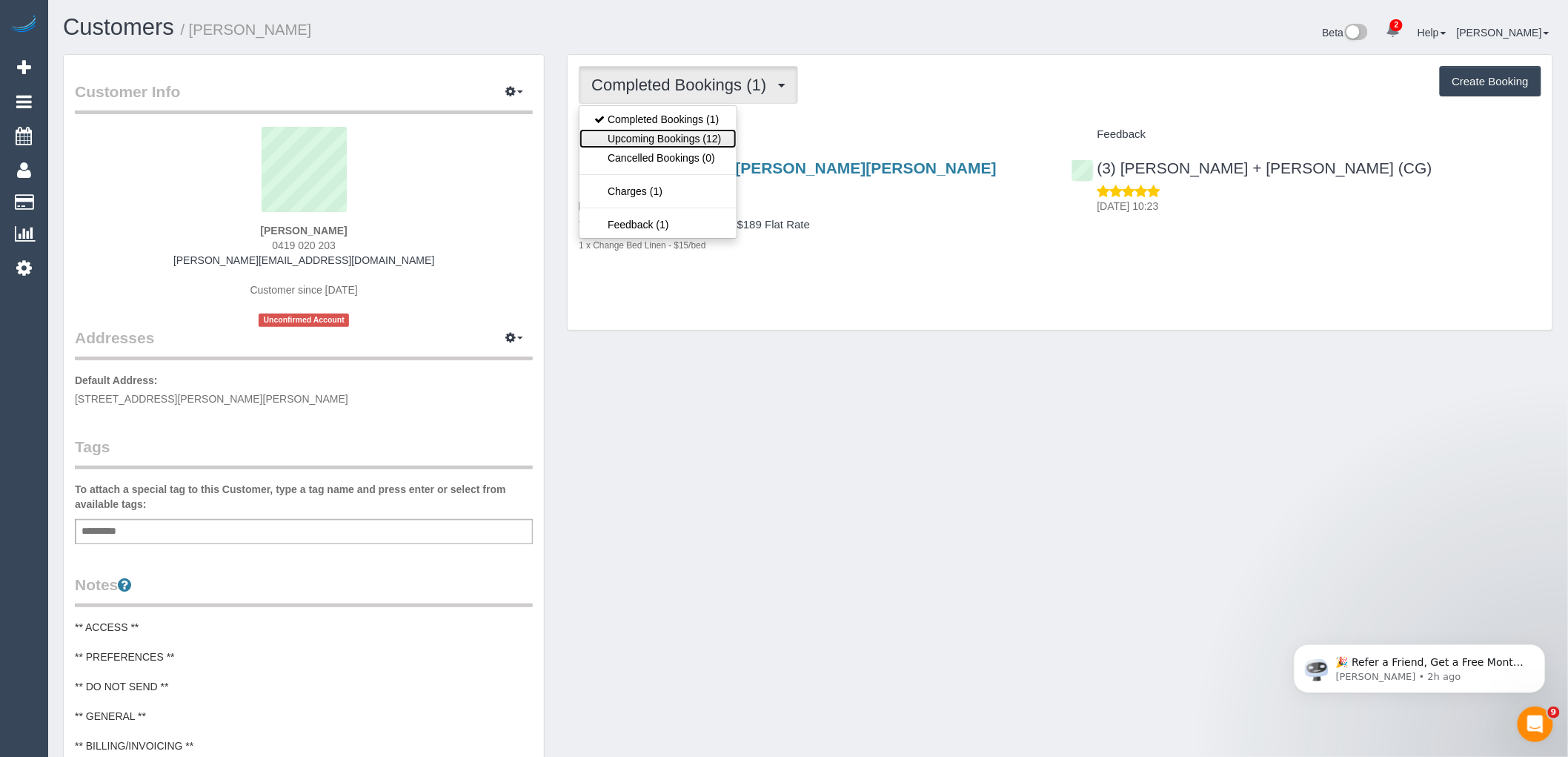
click at [706, 136] on link "Upcoming Bookings (12)" at bounding box center [657, 139] width 156 height 19
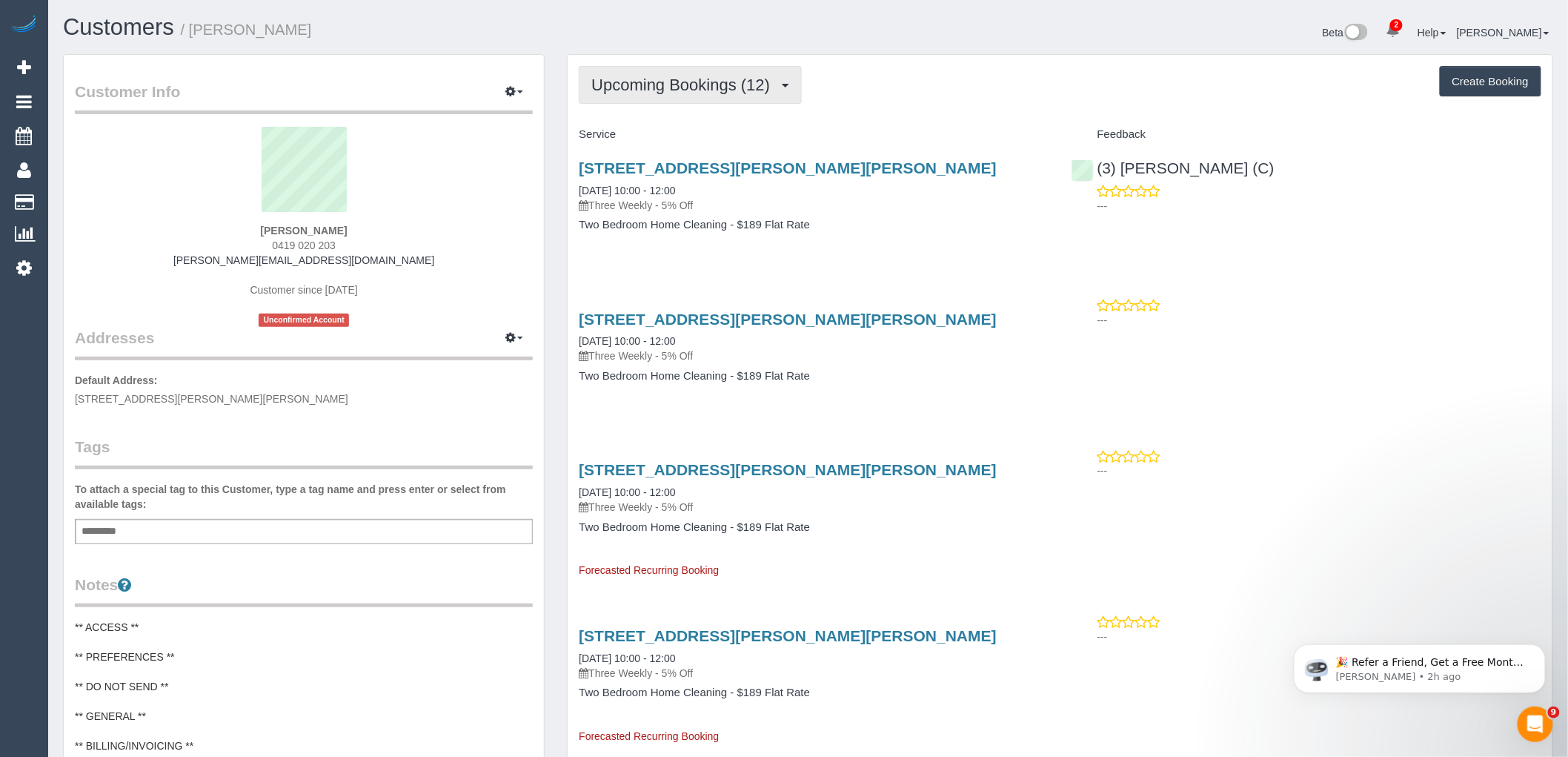
click at [692, 77] on span "Upcoming Bookings (12)" at bounding box center [684, 84] width 186 height 18
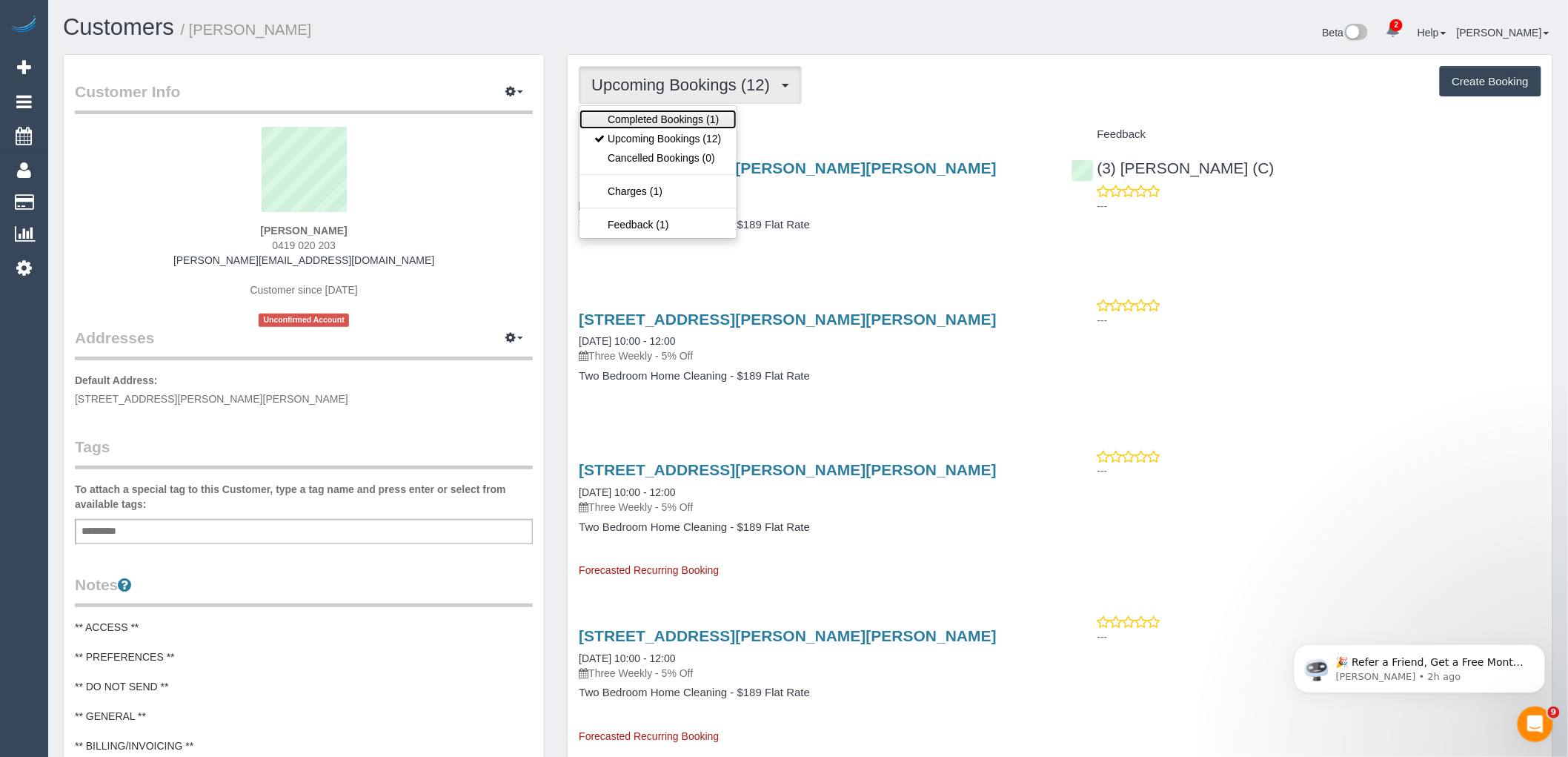
click at [702, 122] on link "Completed Bookings (1)" at bounding box center [657, 119] width 156 height 19
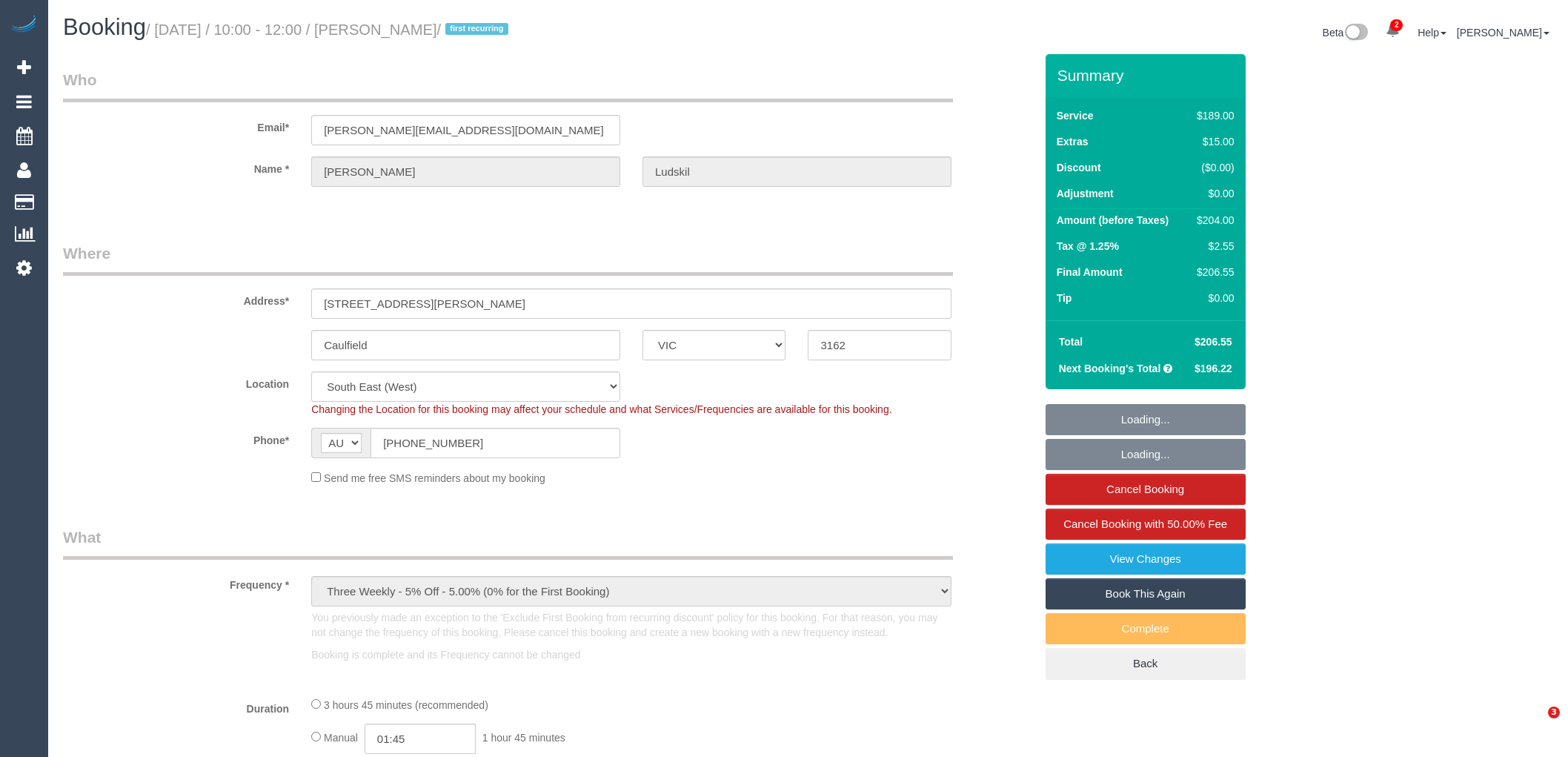
select select "VIC"
select select "number:28"
select select "number:14"
select select "number:19"
select select "number:23"
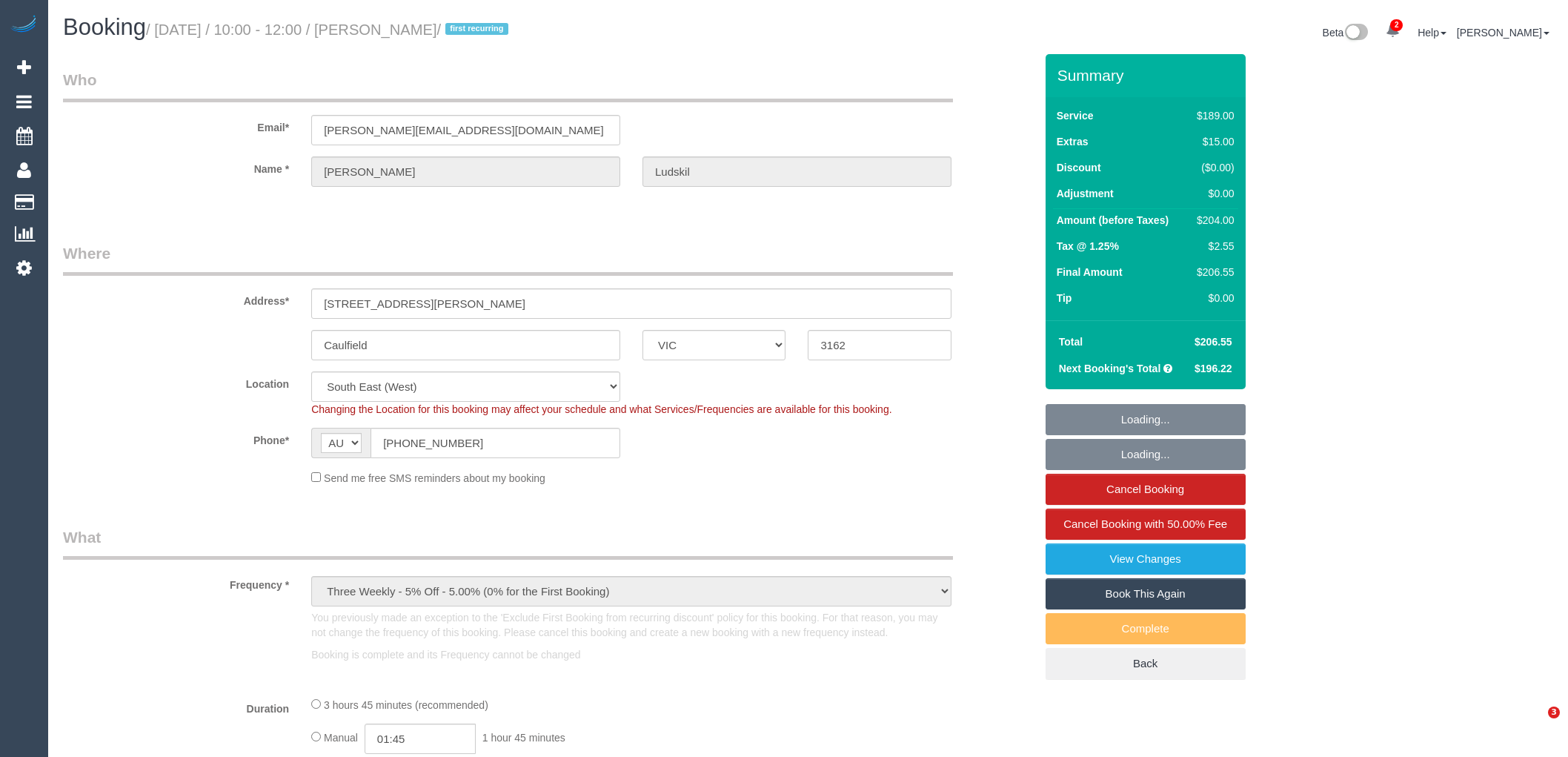
select select "number:34"
select select "number:11"
select select "object:738"
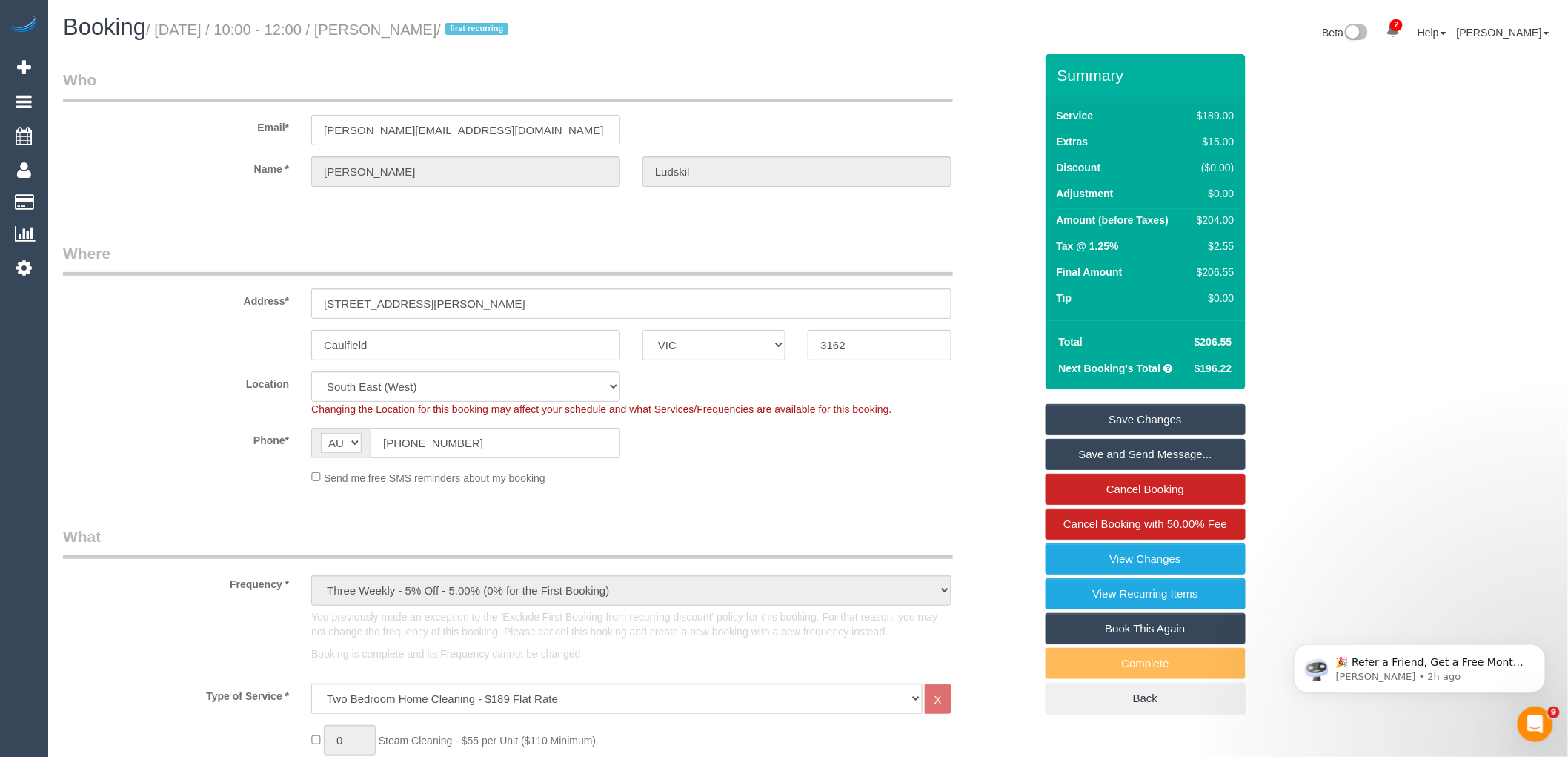
drag, startPoint x: 521, startPoint y: 451, endPoint x: 127, endPoint y: 451, distance: 394.0
click at [161, 451] on div "Phone* AF AL DZ AD AO AI AQ AG AR AM AW AU AT AZ BS BH BD BB BY BE BZ BJ BM BT …" at bounding box center [548, 442] width 994 height 30
